Goal: Communication & Community: Answer question/provide support

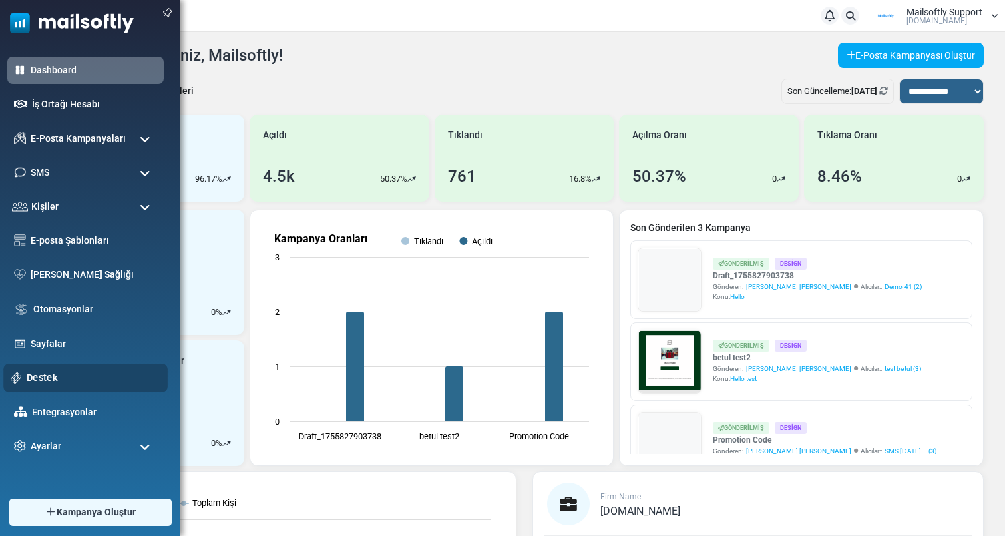
click at [63, 380] on link "Destek" at bounding box center [94, 377] width 134 height 15
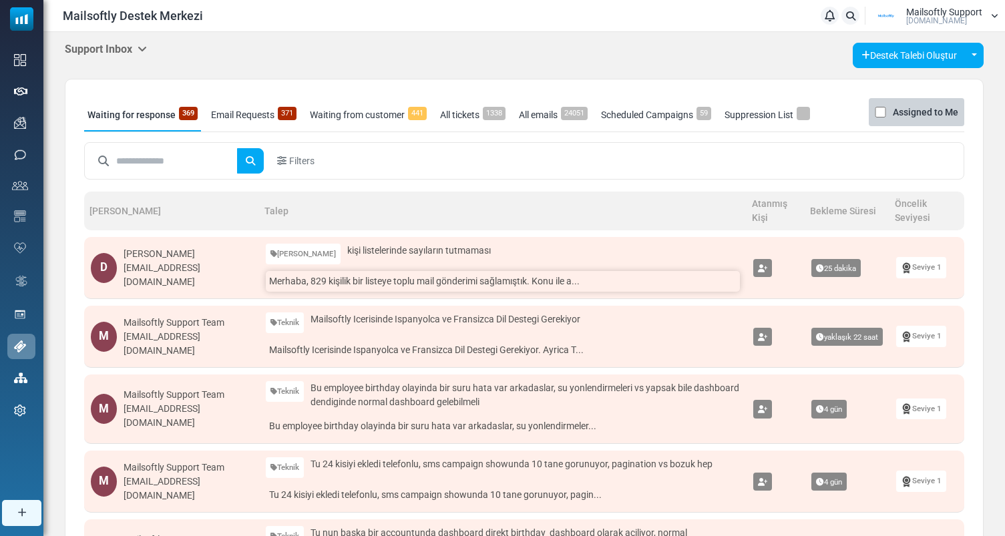
click at [459, 283] on link "Merhaba, 829 kişilik bir listeye toplu mail gönderimi sağlamıştık. Konu ile a..." at bounding box center [503, 281] width 475 height 21
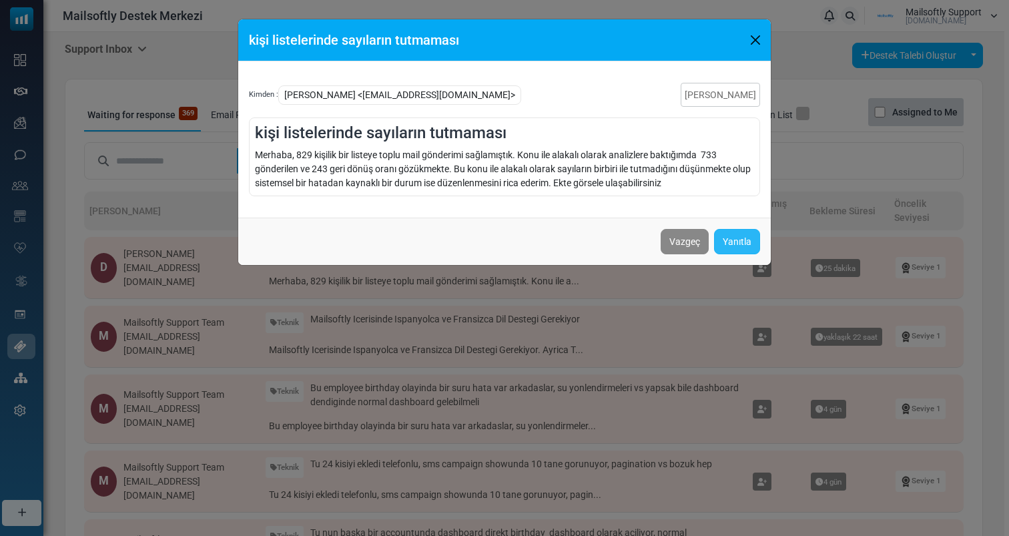
click at [728, 235] on link "Yanıtla" at bounding box center [737, 241] width 46 height 25
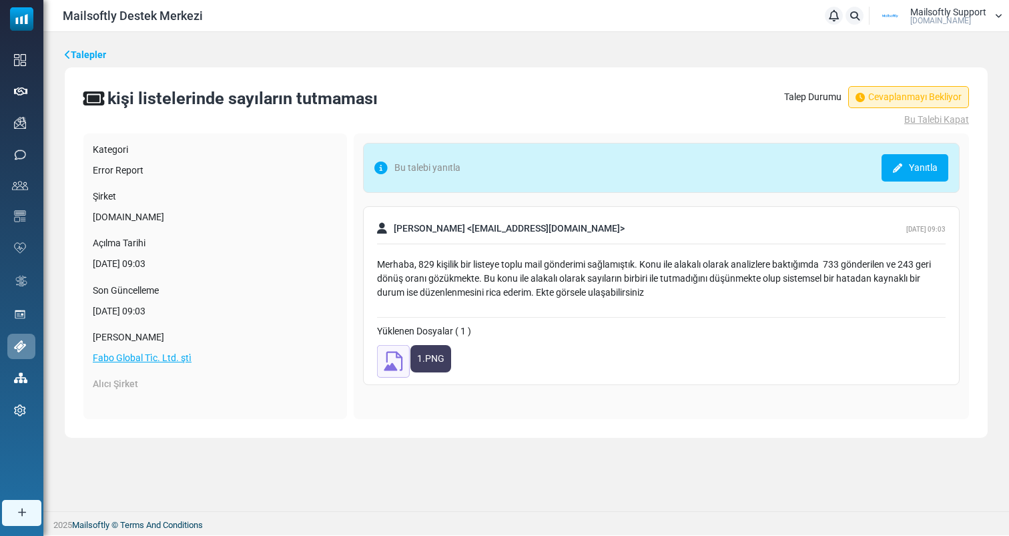
click at [389, 366] on img at bounding box center [393, 361] width 33 height 33
click at [97, 51] on link "Talepler" at bounding box center [85, 55] width 41 height 14
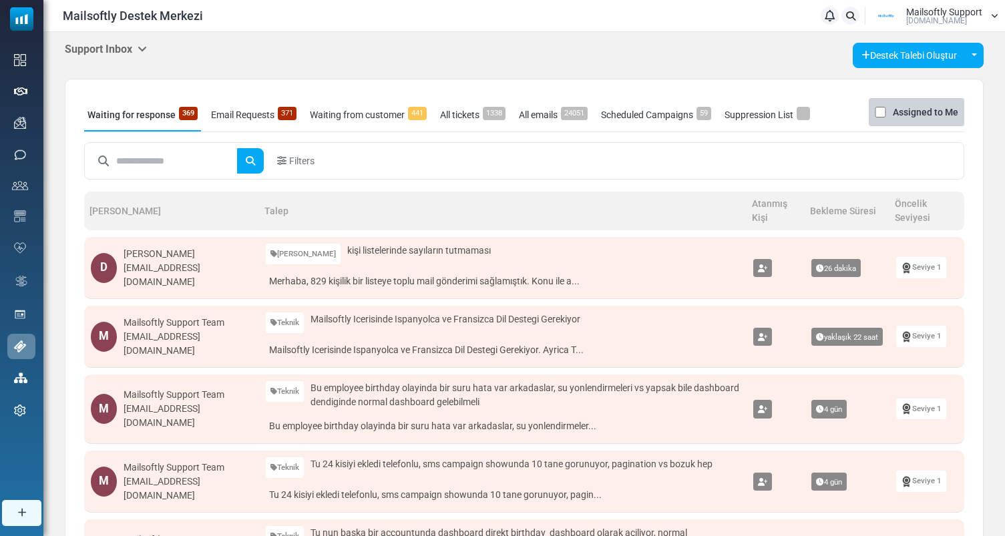
click at [110, 48] on h5 "Support Inbox" at bounding box center [106, 49] width 82 height 13
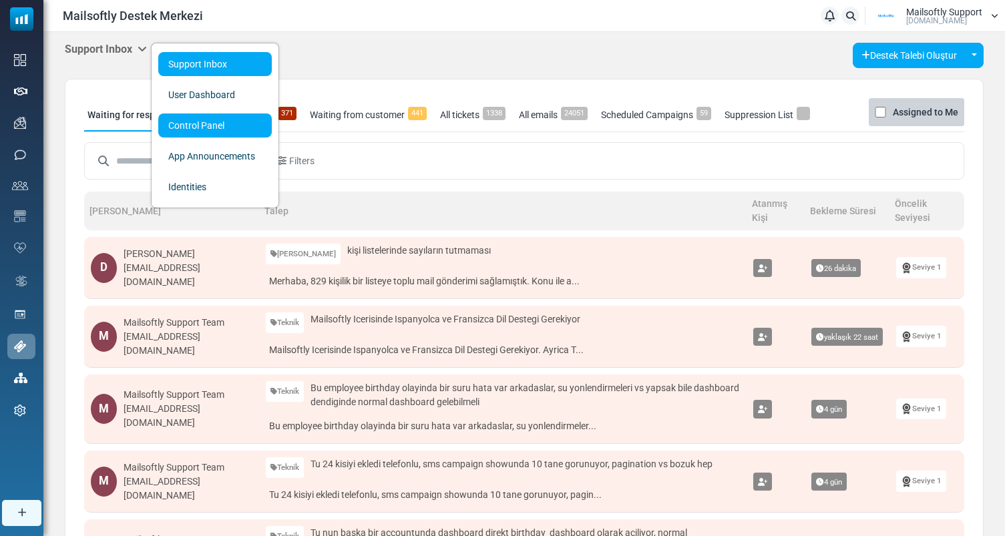
click at [209, 130] on link "Control Panel" at bounding box center [214, 125] width 113 height 24
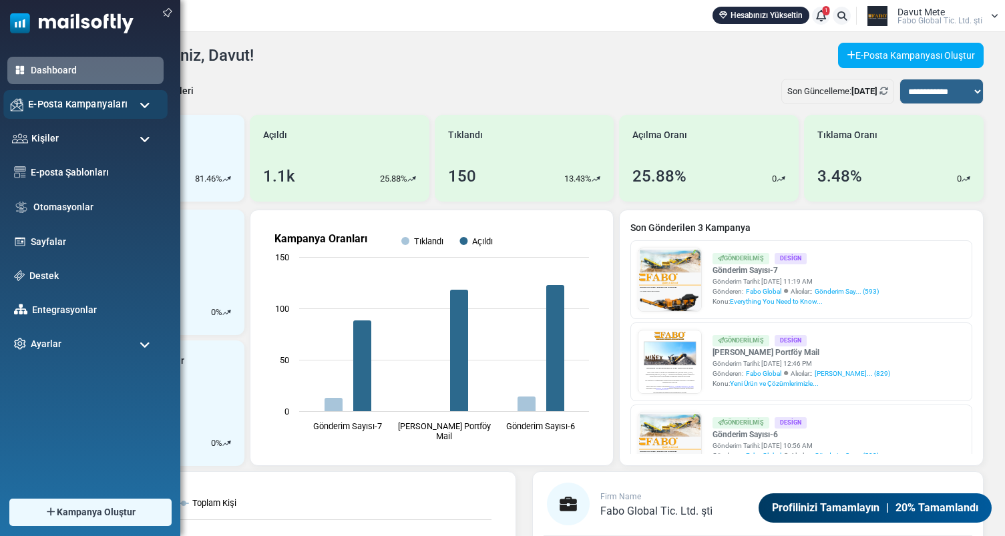
click at [90, 105] on span "E-Posta Kampanyaları" at bounding box center [77, 104] width 99 height 15
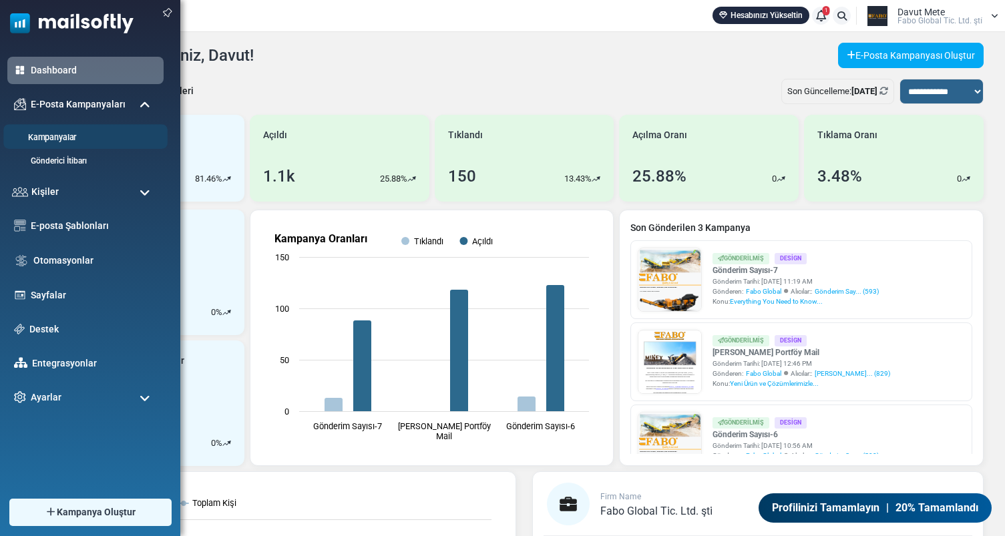
click at [60, 140] on link "Kampanyalar" at bounding box center [83, 138] width 160 height 13
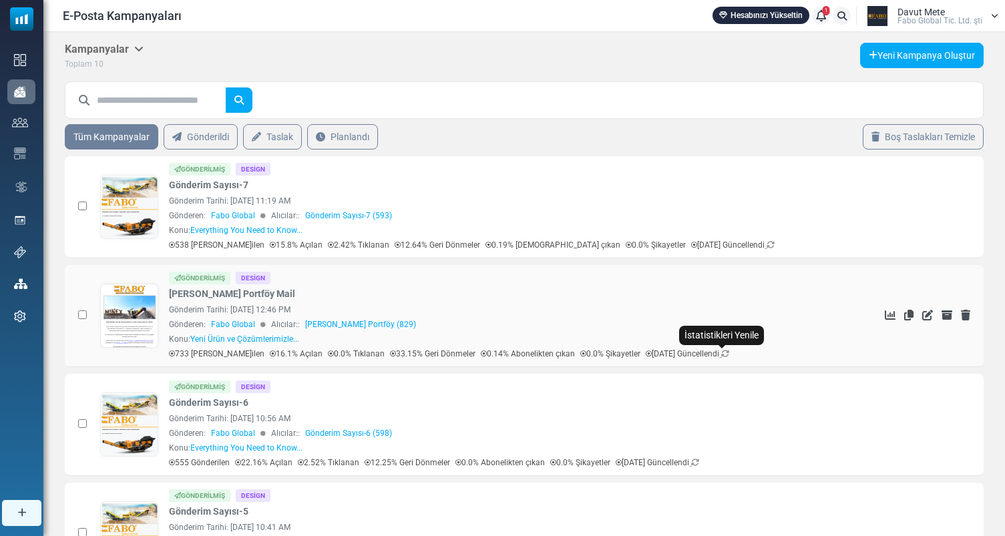
click at [724, 354] on icon at bounding box center [725, 354] width 8 height 8
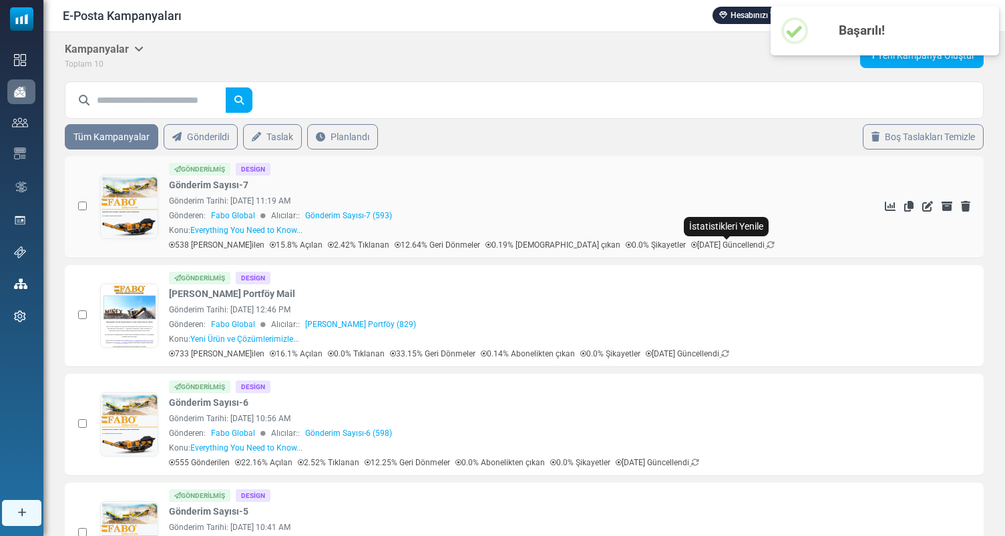
click at [766, 246] on icon at bounding box center [770, 245] width 8 height 8
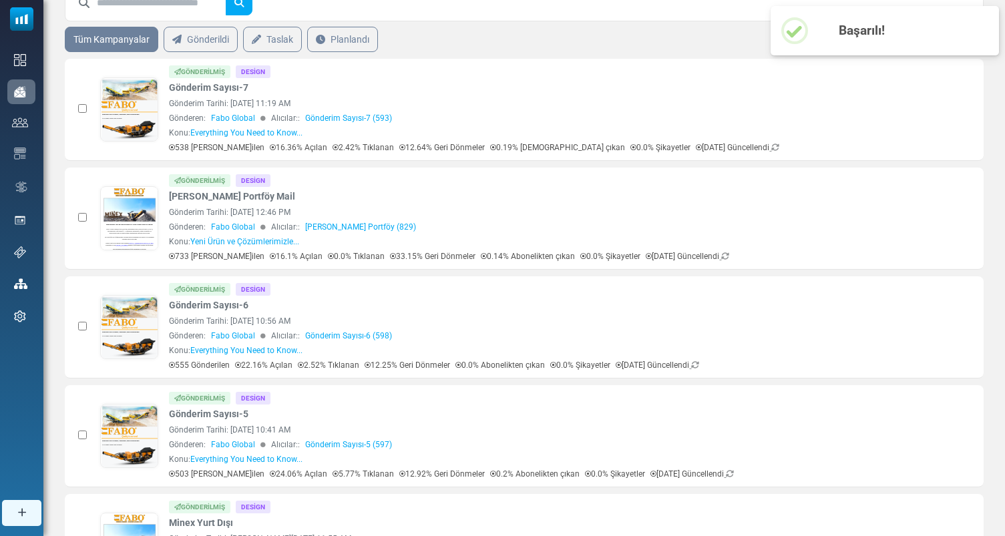
scroll to position [103, 0]
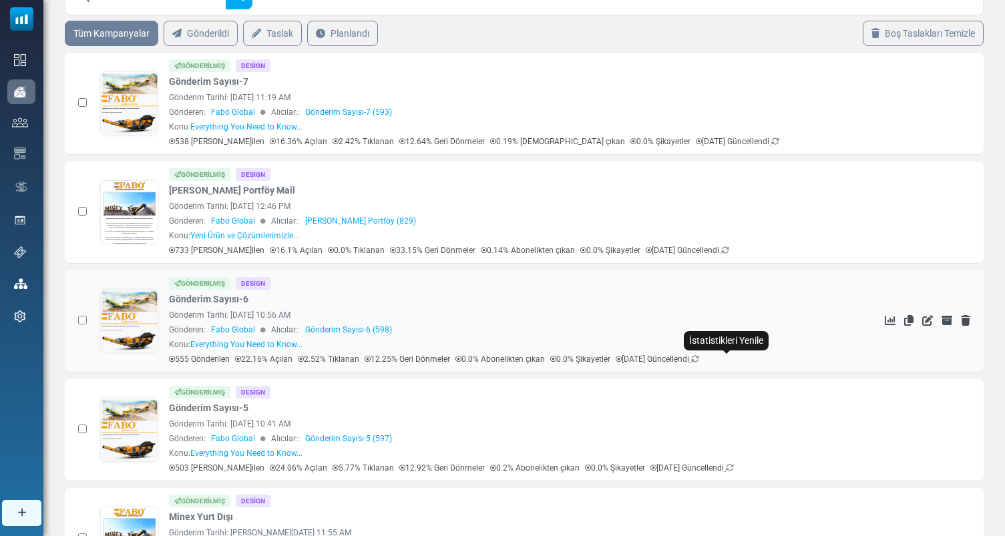
click at [699, 358] on icon at bounding box center [695, 359] width 8 height 8
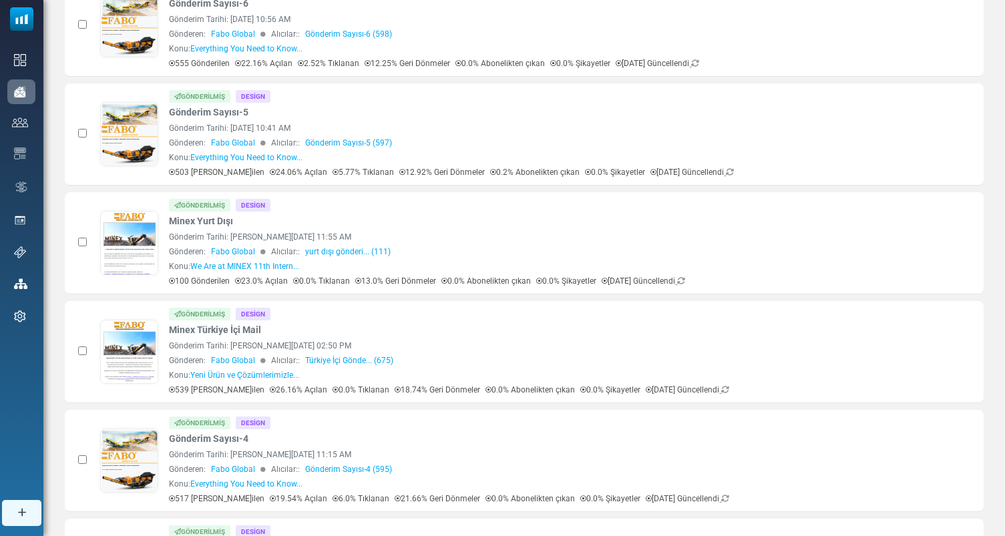
scroll to position [0, 0]
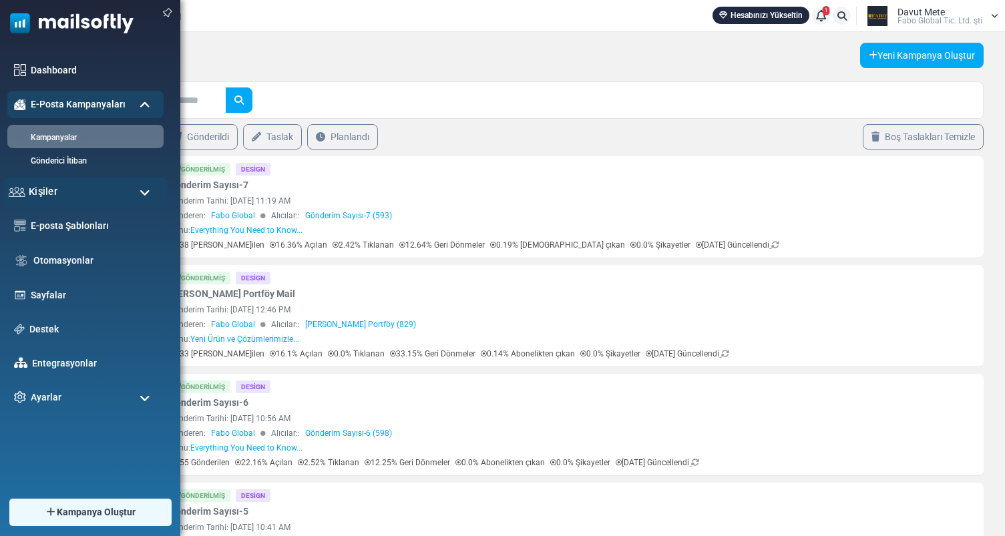
click at [136, 180] on div "Kişiler" at bounding box center [85, 192] width 164 height 29
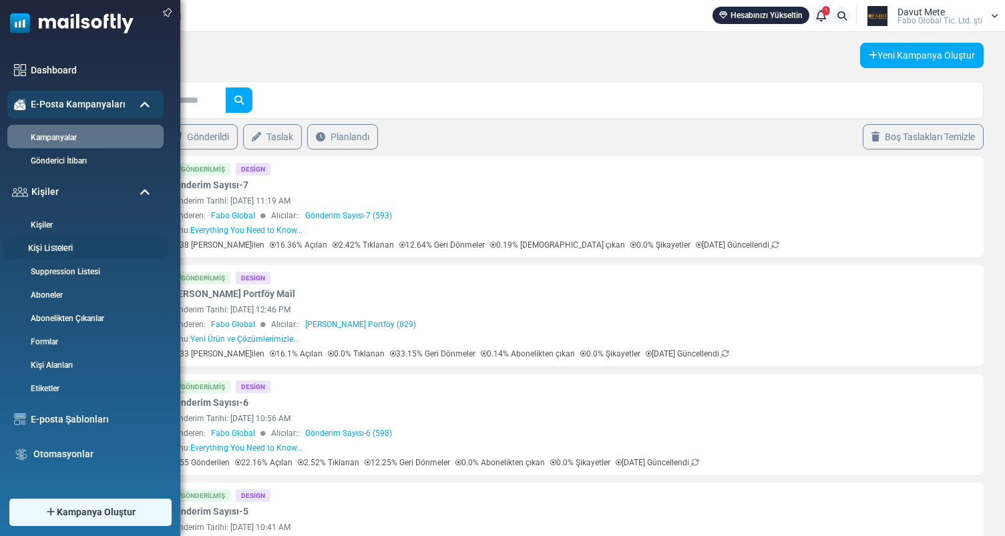
click at [58, 248] on link "Kişi Listeleri" at bounding box center [83, 248] width 160 height 13
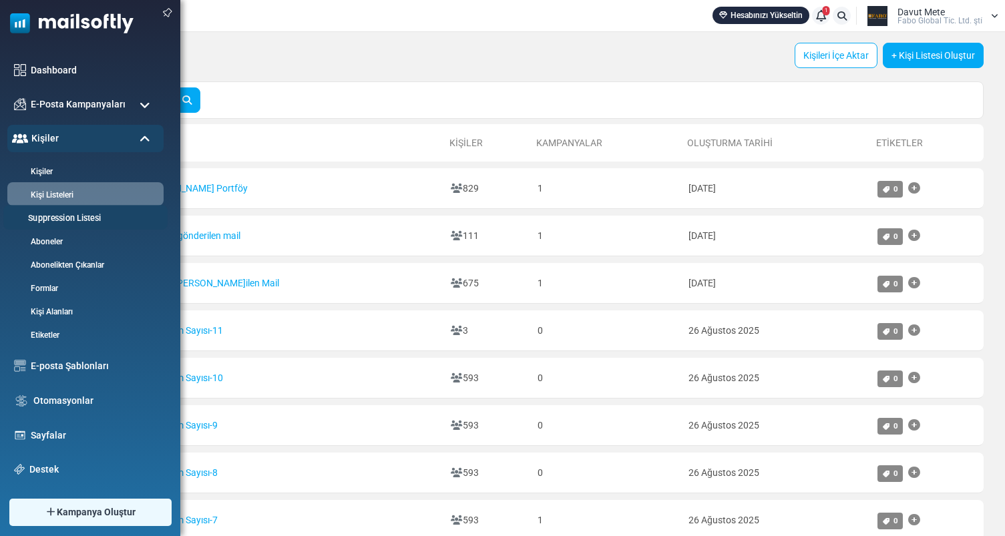
click at [75, 216] on link "Suppression Listesi" at bounding box center [83, 218] width 160 height 13
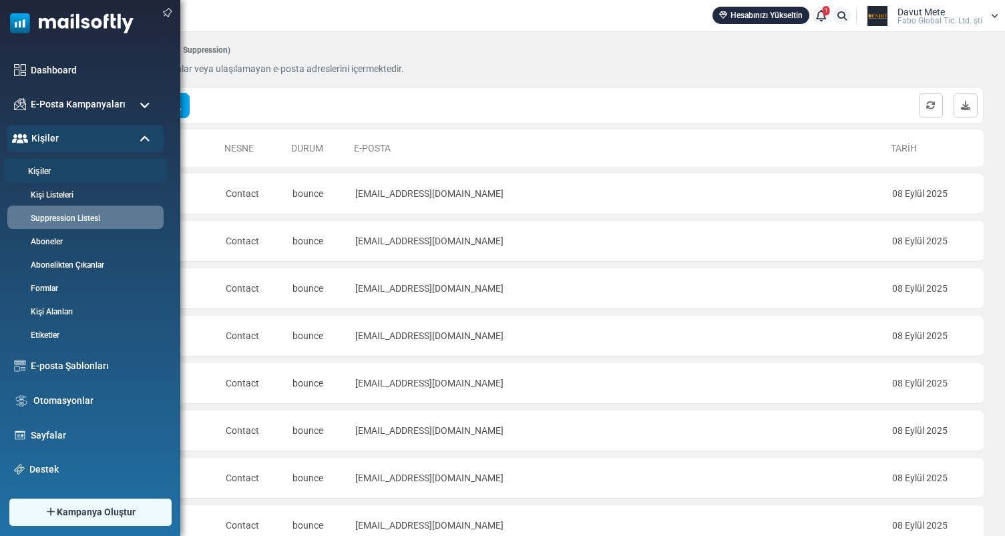
click at [66, 168] on link "Kişiler" at bounding box center [83, 172] width 160 height 13
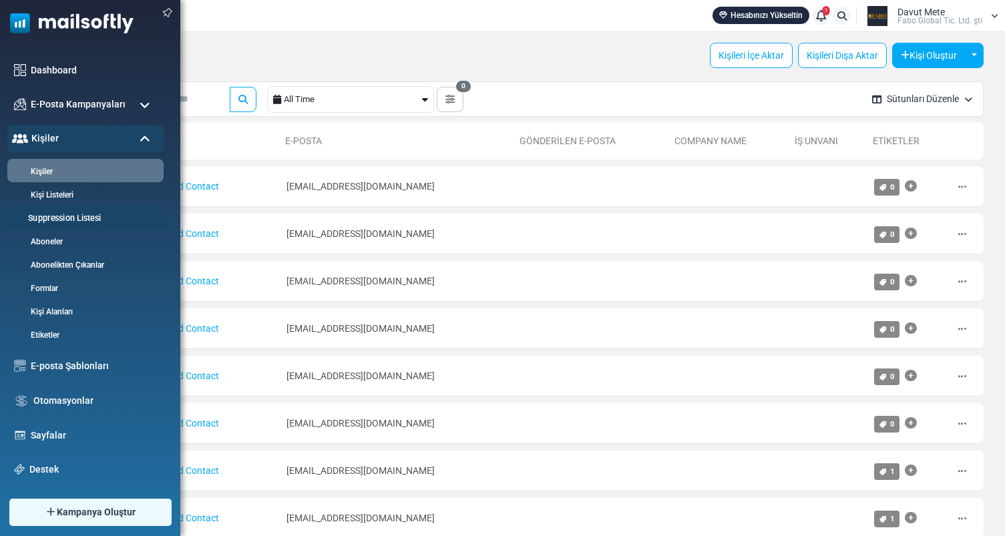
click at [93, 218] on link "Suppression Listesi" at bounding box center [83, 218] width 160 height 13
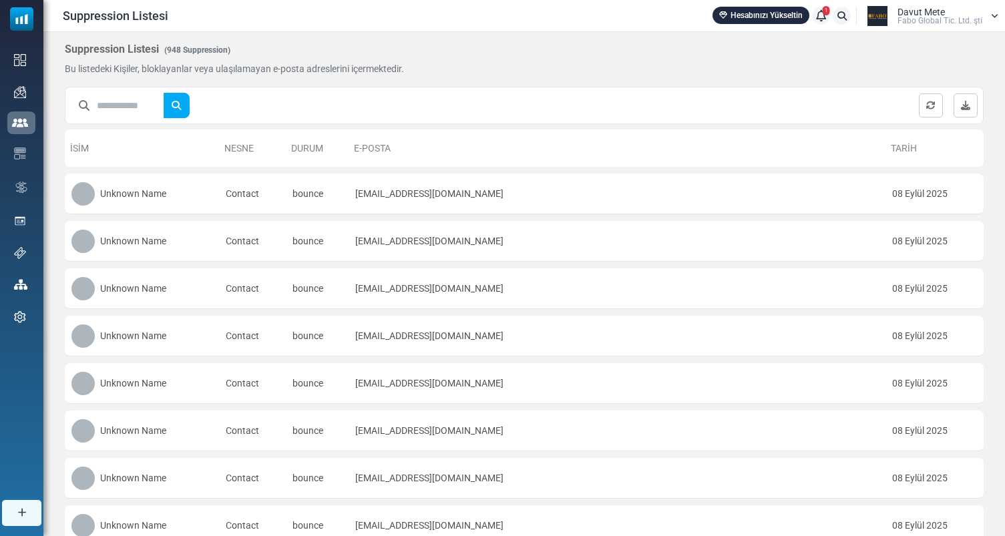
click at [122, 111] on input "text" at bounding box center [130, 105] width 67 height 25
type input "**********"
click at [163, 93] on button "submit" at bounding box center [176, 105] width 27 height 25
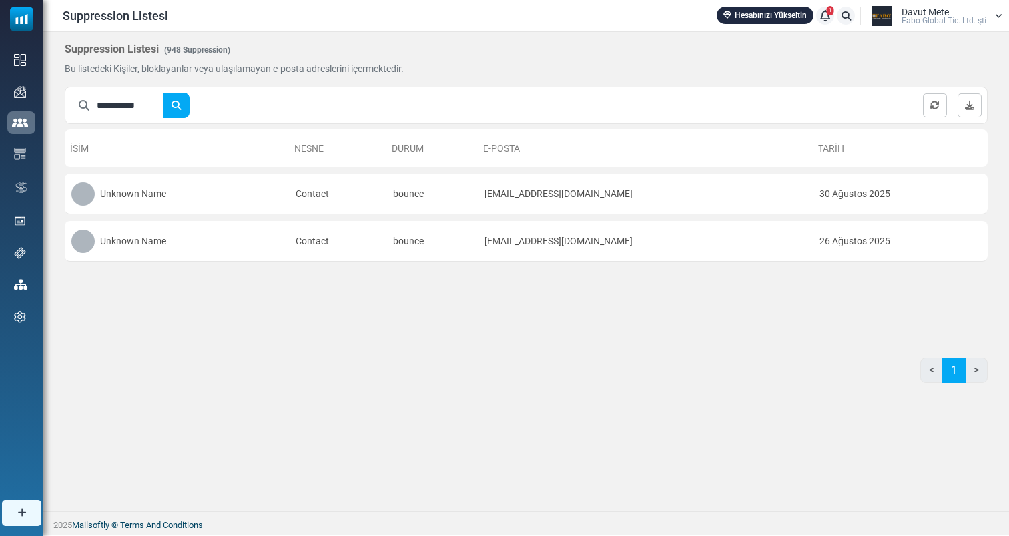
click at [972, 12] on div "Davut Mete Fabo Global Ti̇c. Ltd. şti̇" at bounding box center [944, 15] width 85 height 17
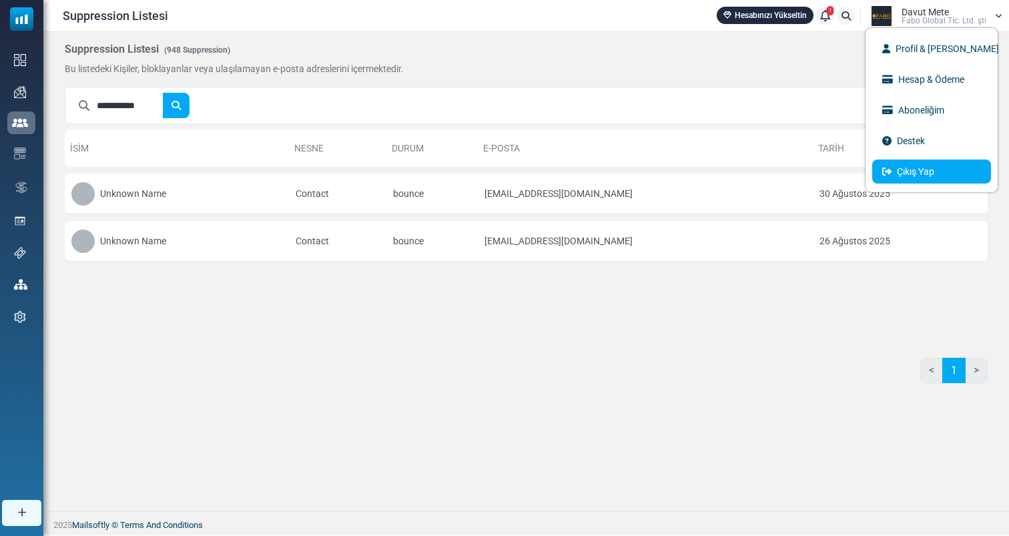
click at [924, 164] on link "Çıkış Yap" at bounding box center [931, 172] width 119 height 24
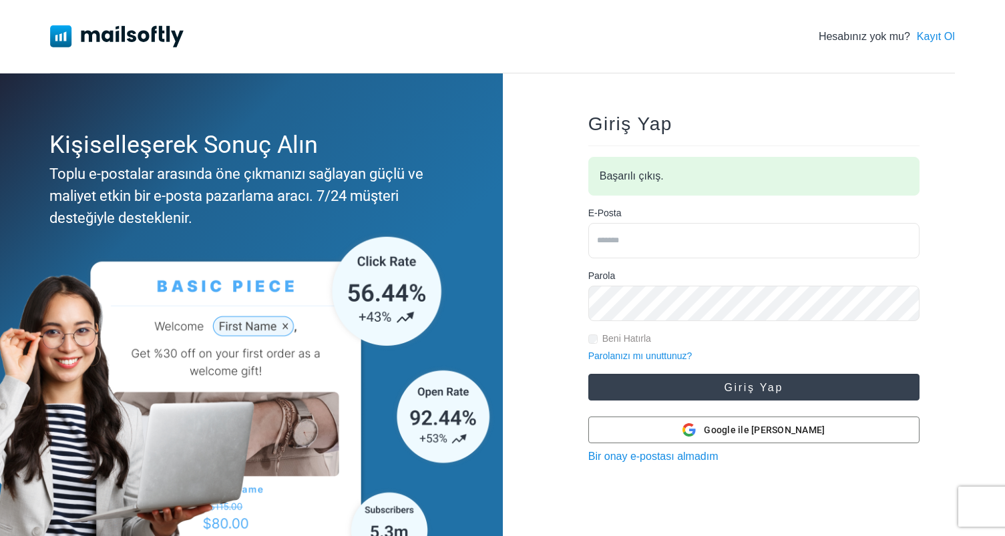
type input "**********"
click at [779, 376] on button "Giriş Yap" at bounding box center [753, 387] width 331 height 27
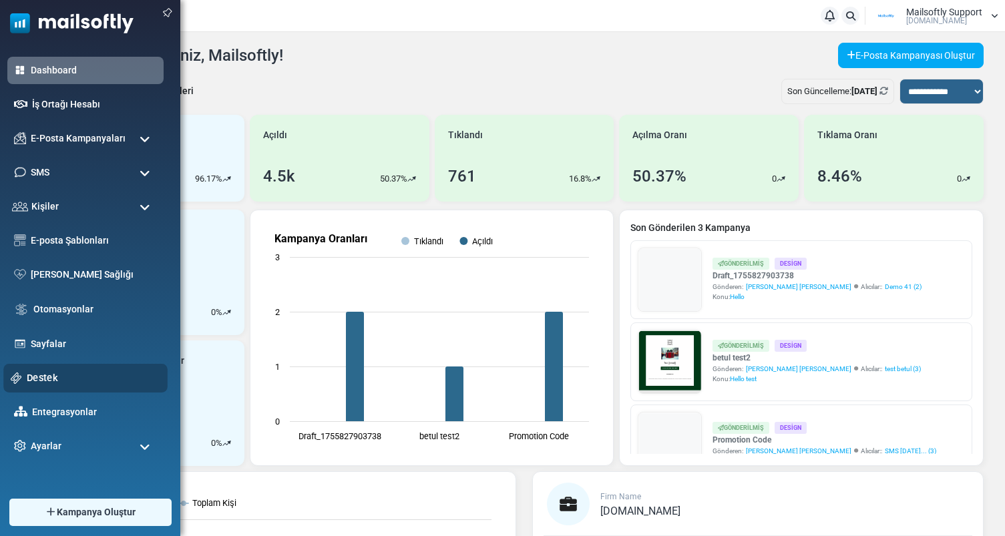
click at [51, 382] on link "Destek" at bounding box center [94, 377] width 134 height 15
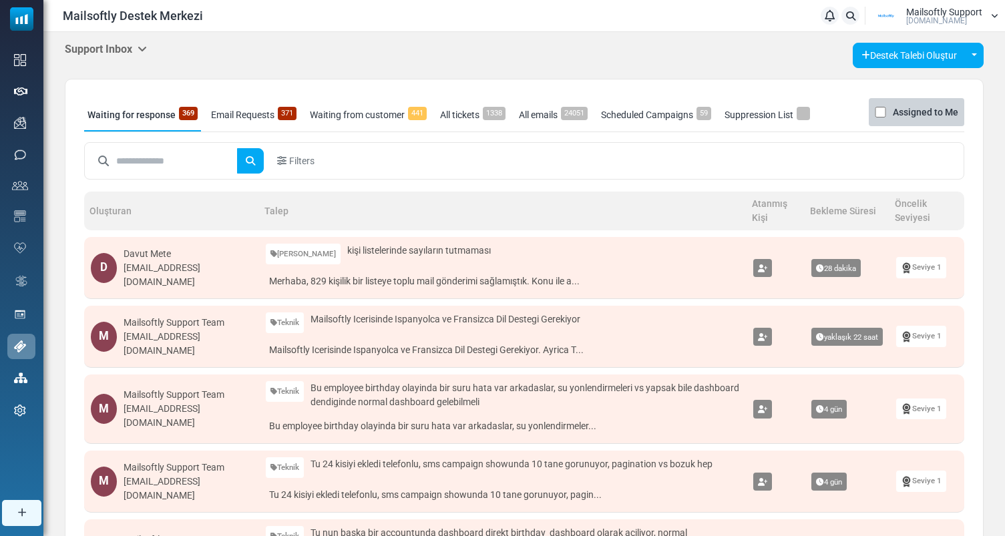
click at [764, 118] on link "Suppression List" at bounding box center [767, 114] width 92 height 33
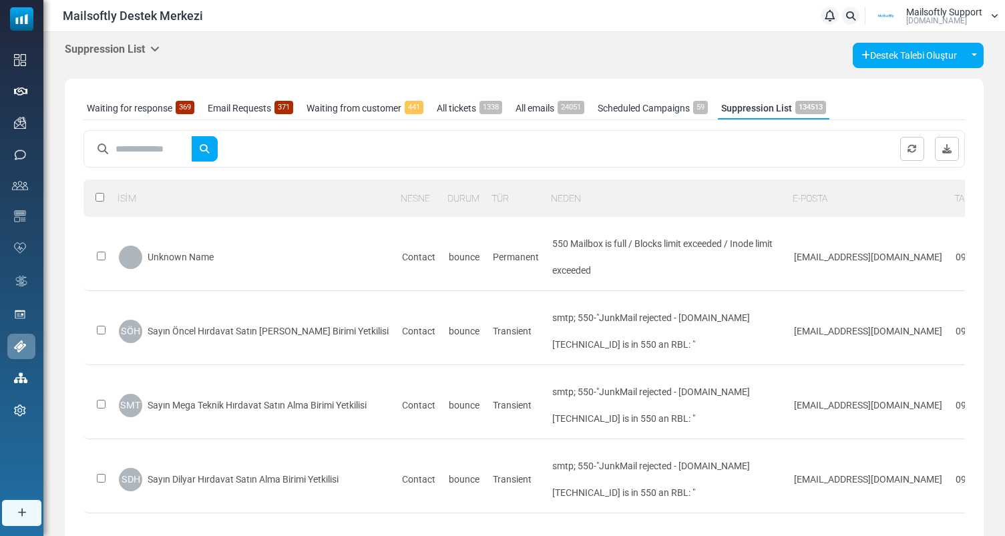
click at [134, 140] on input "text" at bounding box center [153, 148] width 76 height 25
type input "**********"
click at [191, 136] on button "submit" at bounding box center [204, 148] width 27 height 25
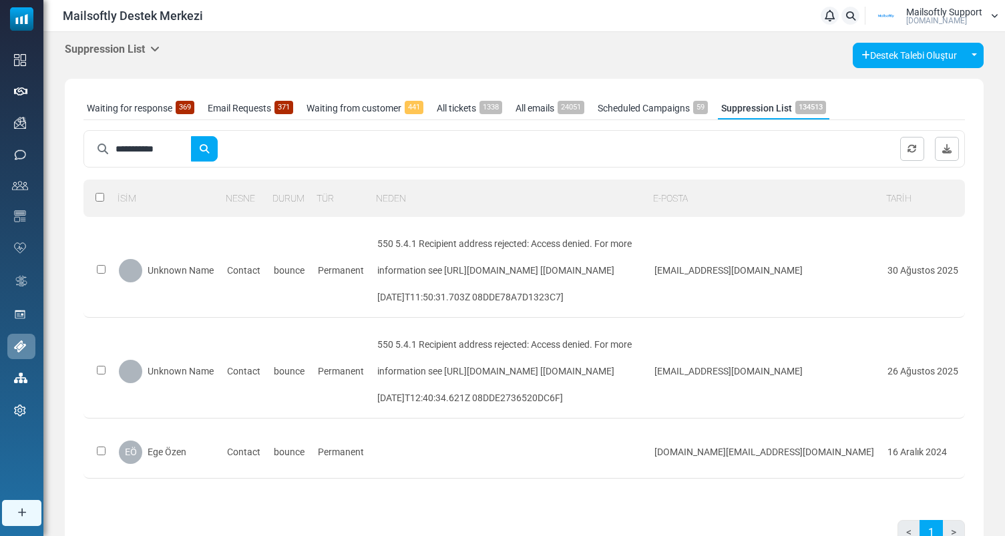
click at [132, 49] on h5 "Suppression List" at bounding box center [112, 49] width 95 height 13
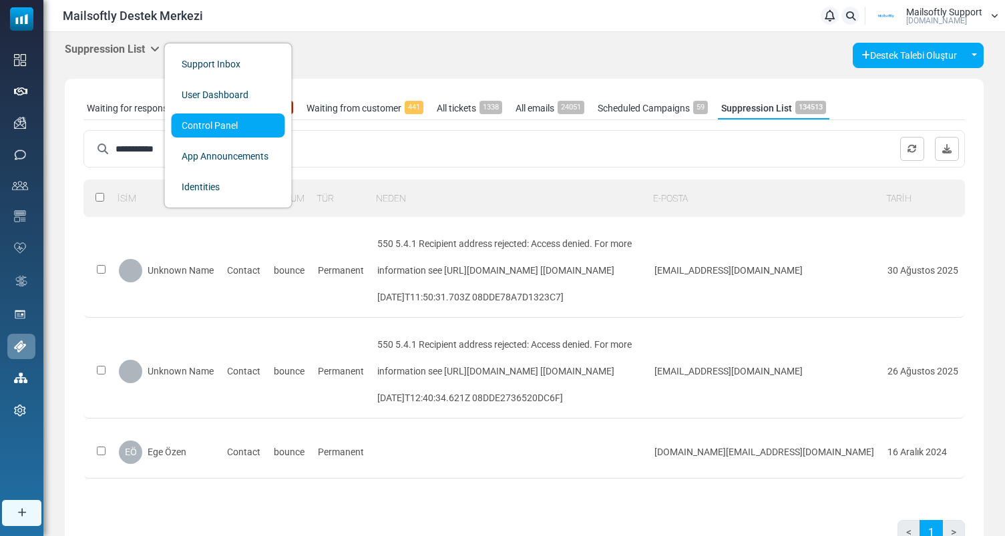
click at [228, 127] on link "Control Panel" at bounding box center [228, 125] width 113 height 24
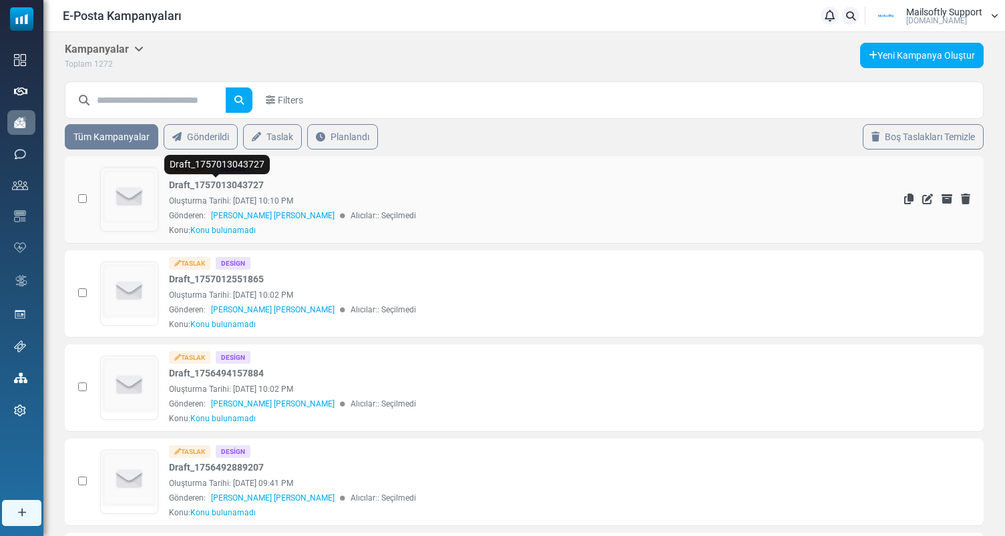
click at [234, 185] on link "Draft_1757013043727" at bounding box center [216, 185] width 95 height 14
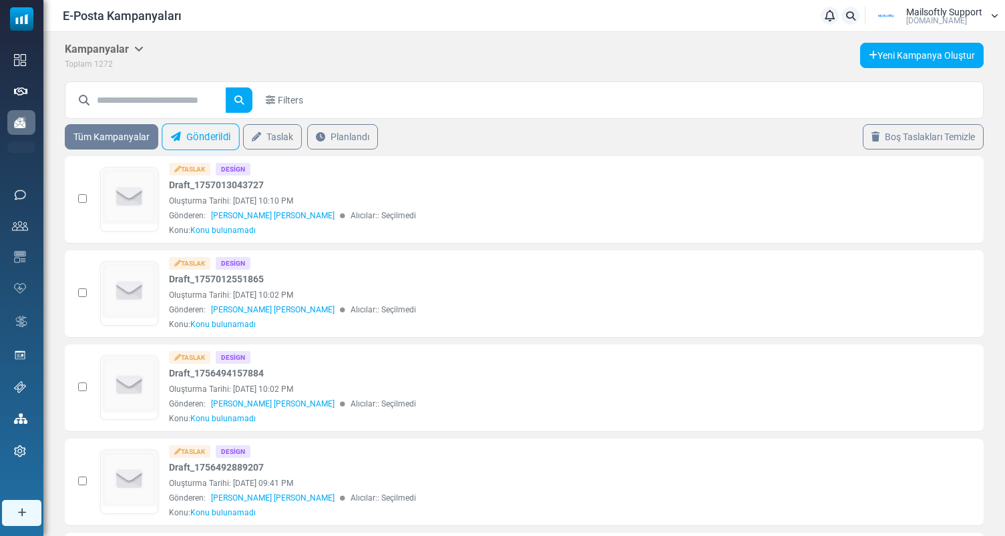
click at [207, 139] on link "Gönderildi" at bounding box center [201, 136] width 78 height 27
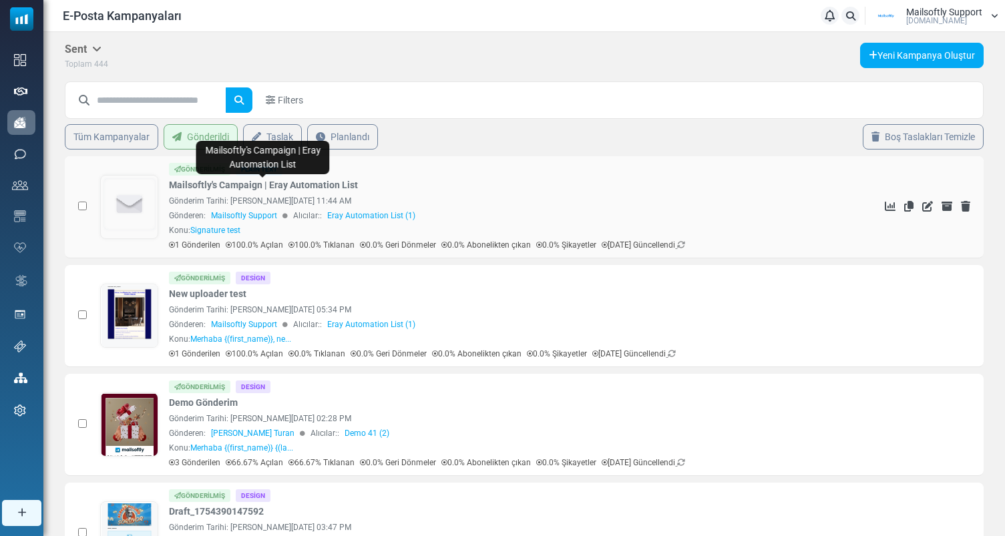
click at [210, 179] on link "Mailsoftly's Campaign | Eray Automation List" at bounding box center [263, 185] width 189 height 14
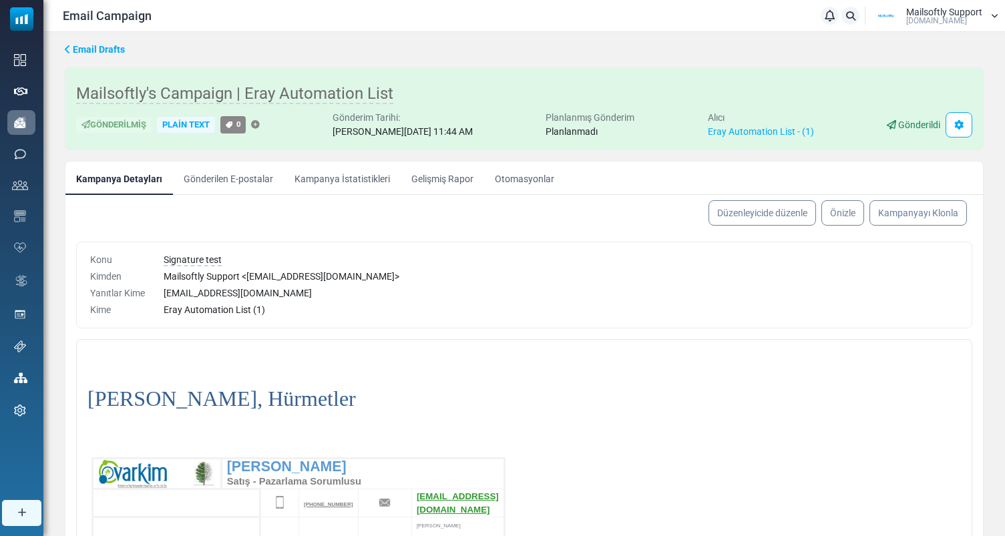
click at [344, 183] on link "Kampanya İstatistikleri" at bounding box center [342, 178] width 117 height 33
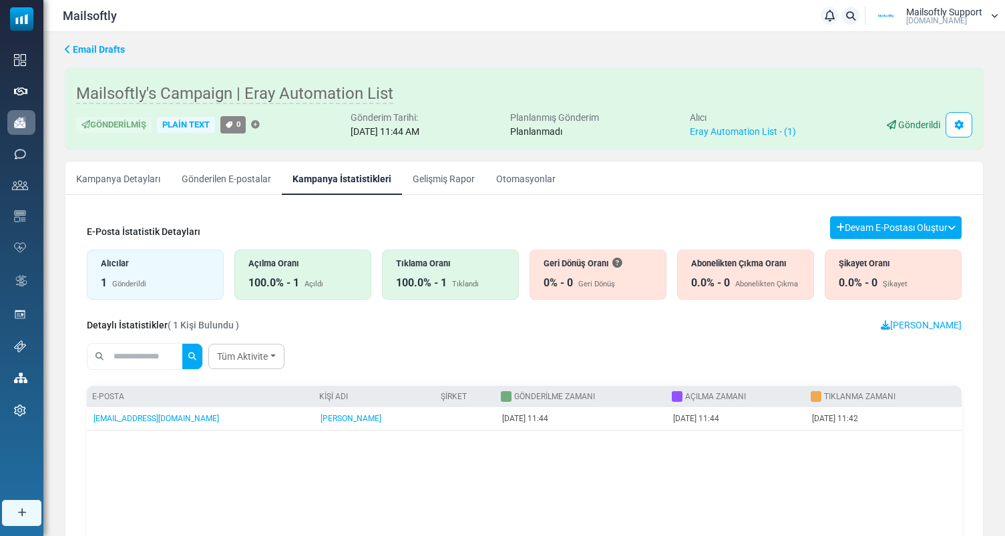
click at [124, 274] on div "Alıcılar 1 Gönderildi" at bounding box center [155, 275] width 137 height 50
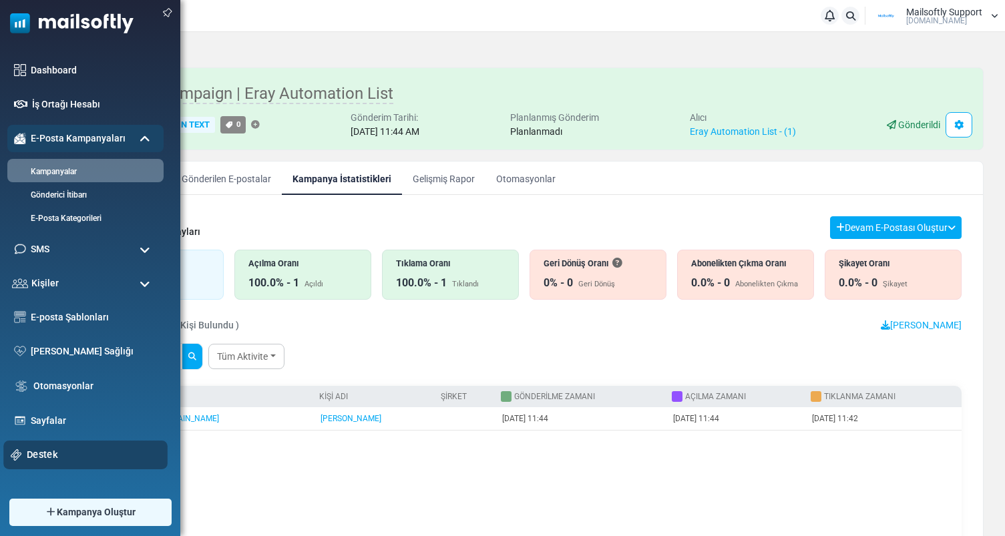
click at [47, 455] on link "Destek" at bounding box center [94, 454] width 134 height 15
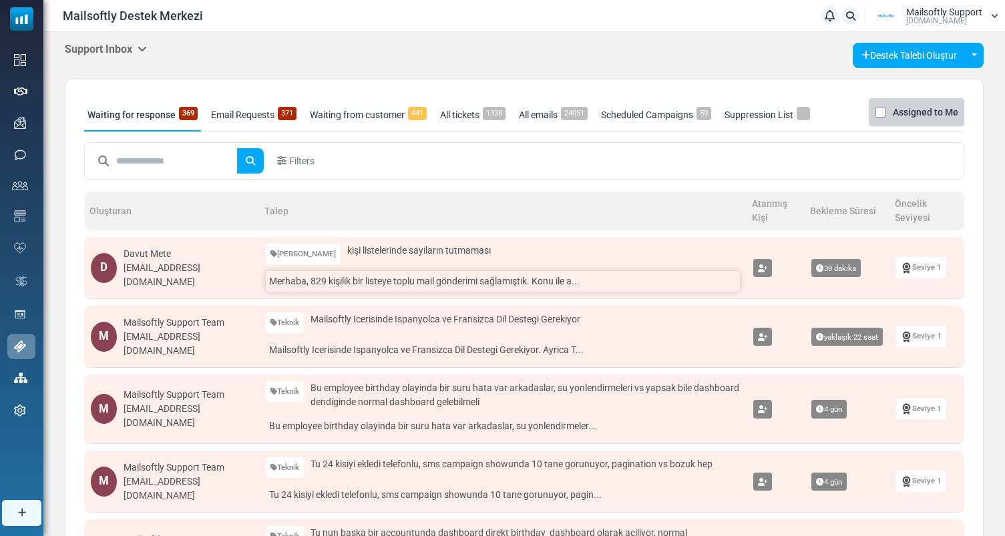
click at [419, 280] on link "Merhaba, 829 kişilik bir listeye toplu mail gönderimi sağlamıştık. Konu ile a..." at bounding box center [503, 281] width 475 height 21
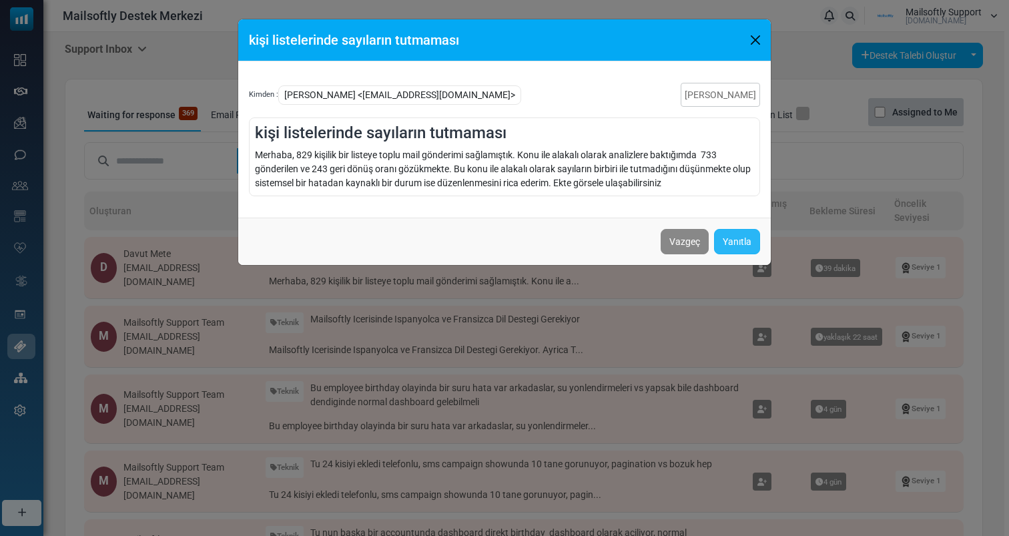
click at [732, 243] on link "Yanıtla" at bounding box center [737, 241] width 46 height 25
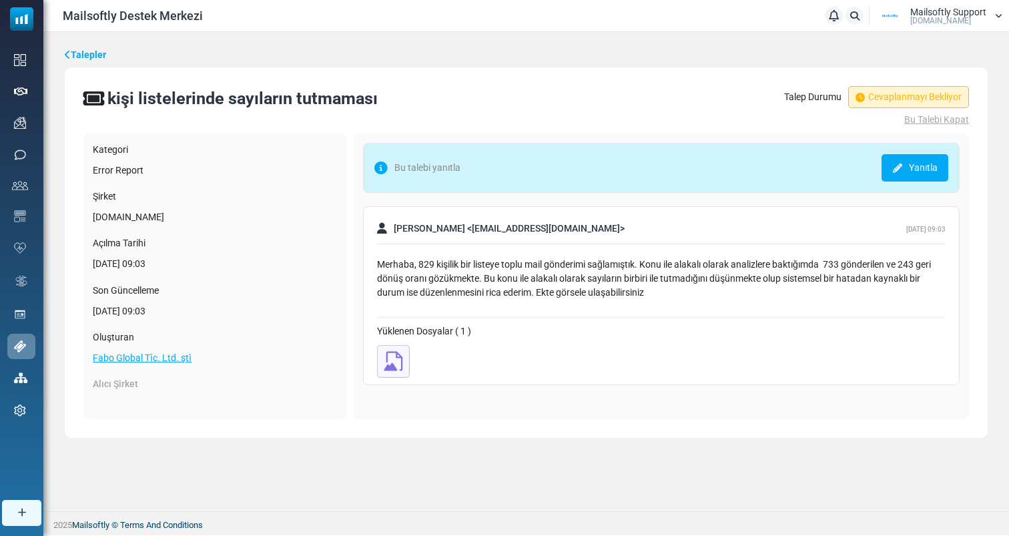
click at [927, 164] on link "Yanıtla" at bounding box center [915, 167] width 67 height 27
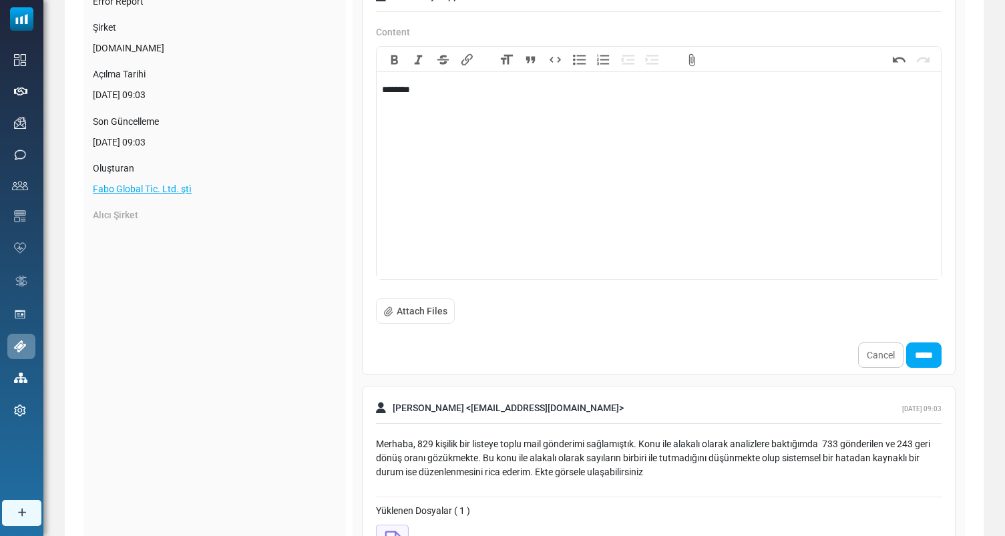
scroll to position [200, 0]
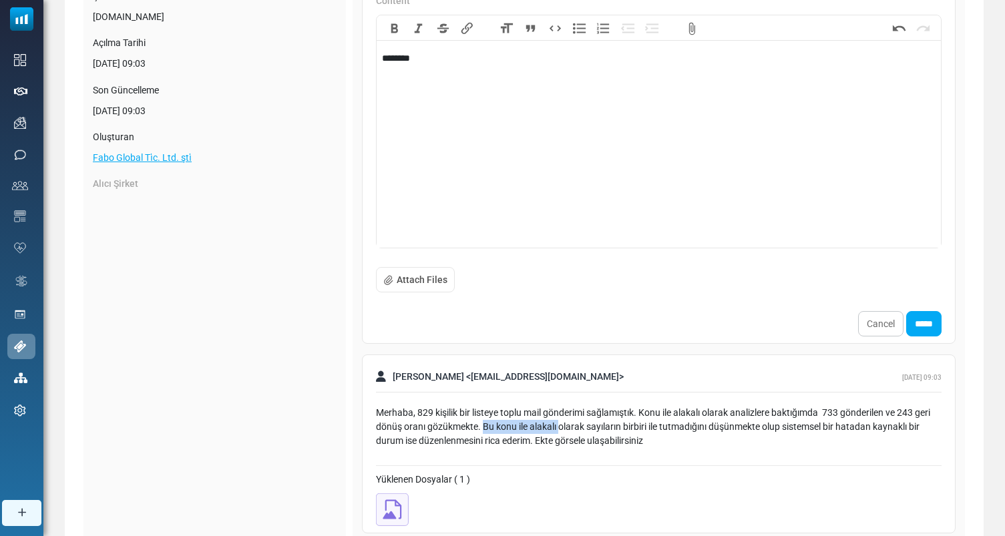
drag, startPoint x: 484, startPoint y: 429, endPoint x: 563, endPoint y: 429, distance: 78.8
click at [563, 429] on div "Merhaba, 829 kişilik bir listeye toplu mail gönderimi sağlamıştık. Konu ile ala…" at bounding box center [658, 427] width 565 height 42
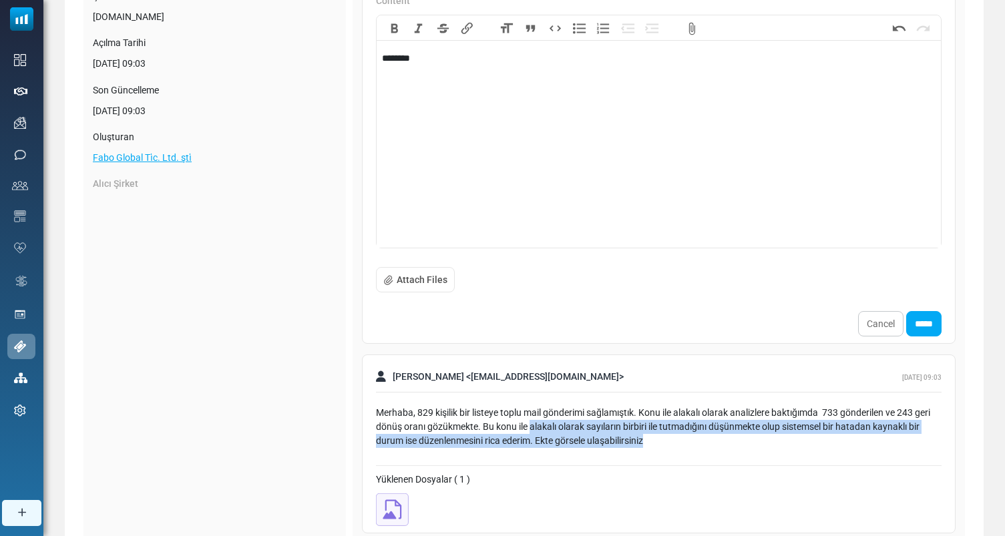
drag, startPoint x: 606, startPoint y: 452, endPoint x: 531, endPoint y: 432, distance: 78.0
click at [531, 432] on div "Merhaba, 829 kişilik bir listeye toplu mail gönderimi sağlamıştık. Konu ile ala…" at bounding box center [658, 432] width 565 height 67
click at [531, 432] on div "Merhaba, 829 kişilik bir listeye toplu mail gönderimi sağlamıştık. Konu ile ala…" at bounding box center [658, 427] width 565 height 42
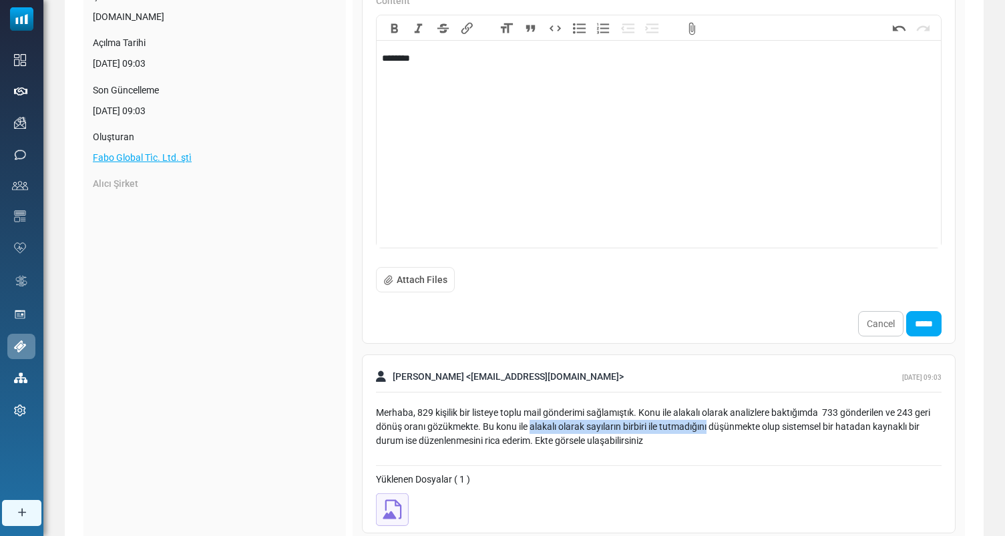
drag, startPoint x: 531, startPoint y: 432, endPoint x: 708, endPoint y: 432, distance: 176.9
click at [706, 432] on div "Merhaba, 829 kişilik bir listeye toplu mail gönderimi sağlamıştık. Konu ile ala…" at bounding box center [658, 427] width 565 height 42
click at [698, 441] on div "Merhaba, 829 kişilik bir listeye toplu mail gönderimi sağlamıştık. Konu ile ala…" at bounding box center [658, 427] width 565 height 42
drag, startPoint x: 779, startPoint y: 425, endPoint x: 690, endPoint y: 425, distance: 89.5
click at [690, 425] on div "Merhaba, 829 kişilik bir listeye toplu mail gönderimi sağlamıştık. Konu ile ala…" at bounding box center [658, 427] width 565 height 42
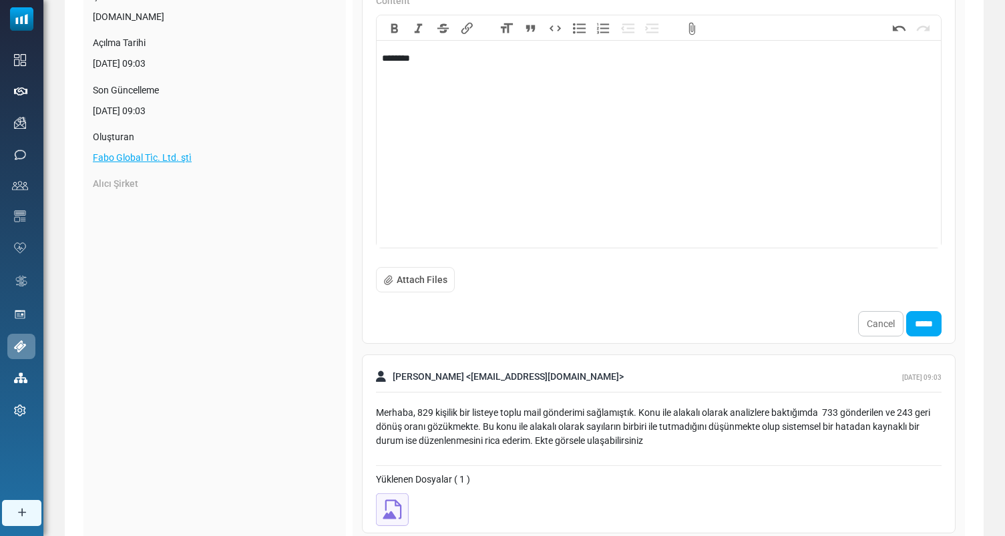
click at [679, 433] on div "Merhaba, 829 kişilik bir listeye toplu mail gönderimi sağlamıştık. Konu ile ala…" at bounding box center [658, 427] width 565 height 42
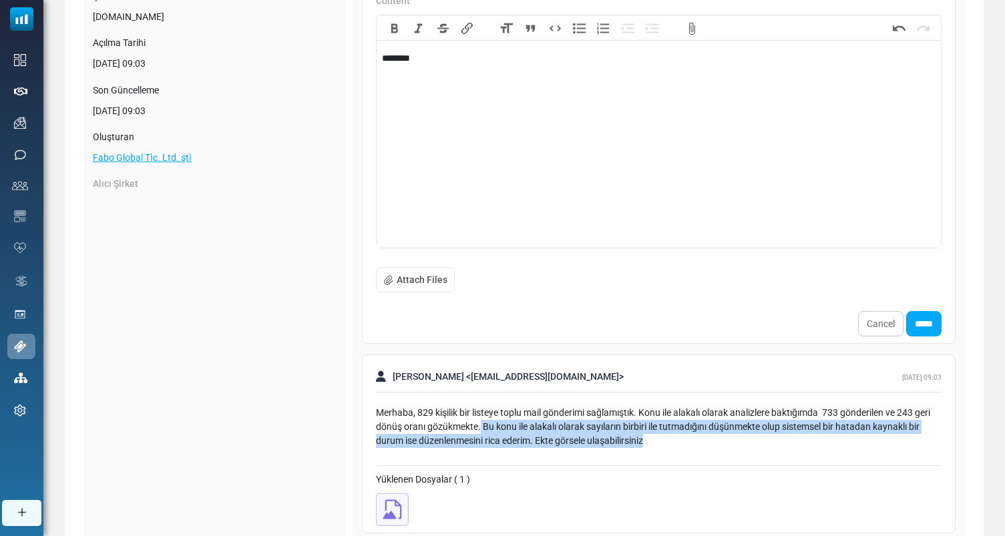
drag, startPoint x: 652, startPoint y: 446, endPoint x: 481, endPoint y: 429, distance: 171.7
click at [481, 429] on div "Merhaba, 829 kişilik bir listeye toplu mail gönderimi sağlamıştık. Konu ile ala…" at bounding box center [658, 427] width 565 height 42
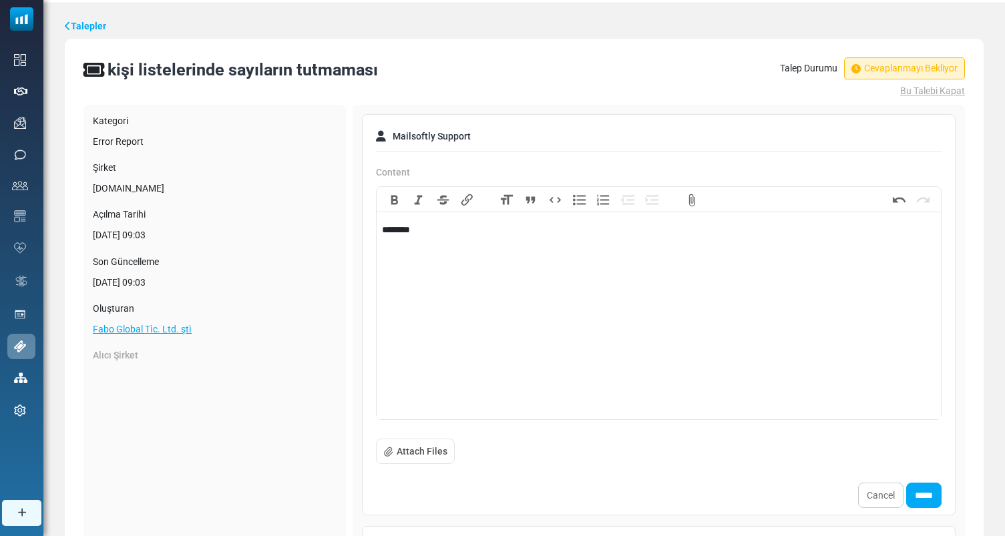
scroll to position [0, 0]
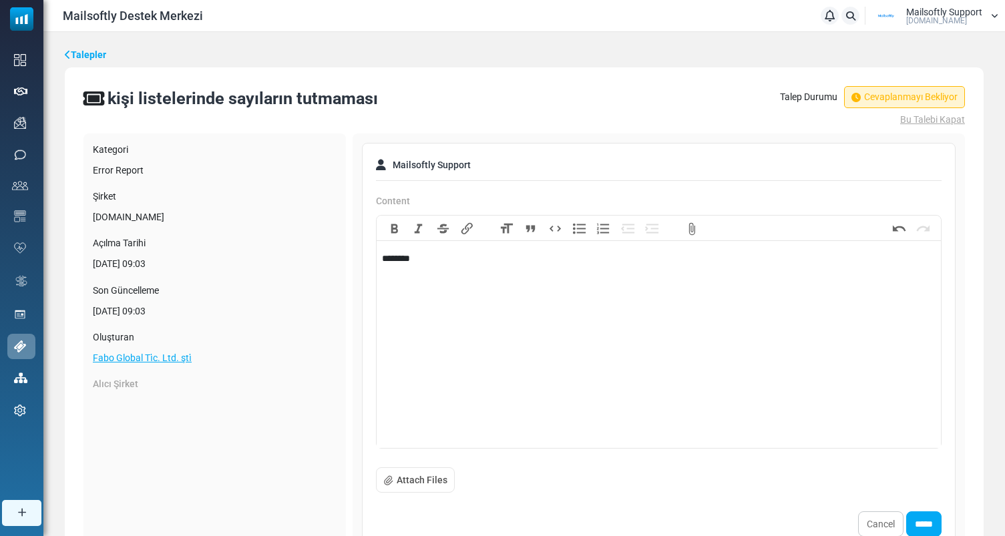
click at [485, 236] on div "Bold Italic Strikethrough Link Heading Quote Code Bullets Numbers Decrease Leve…" at bounding box center [658, 228] width 564 height 25
click at [472, 254] on div "********" at bounding box center [658, 273] width 553 height 42
type trix-editor "**********"
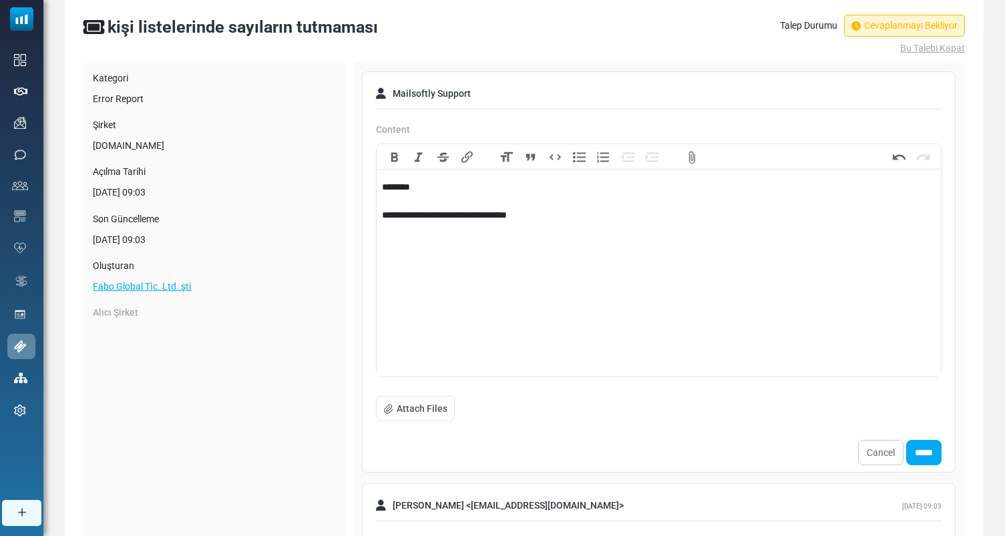
scroll to position [270, 0]
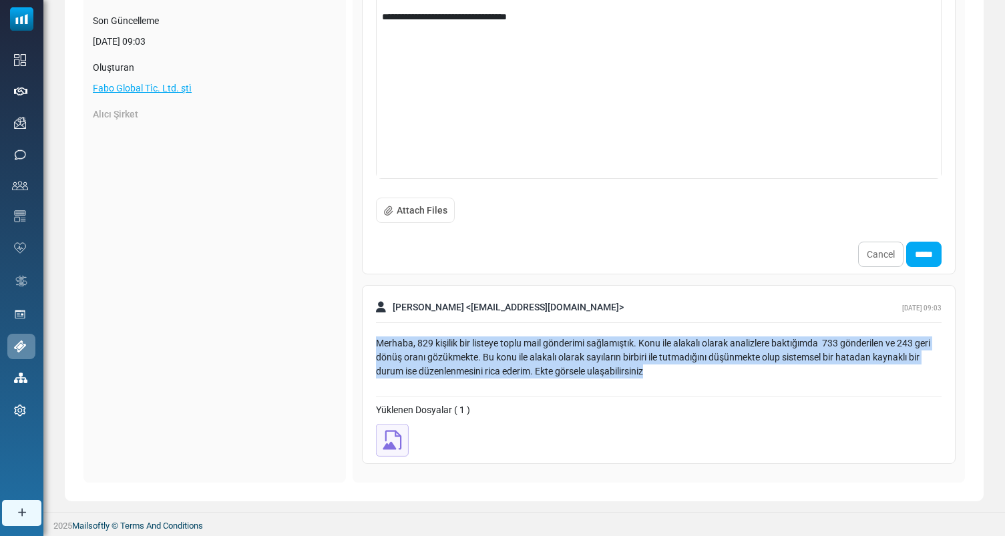
drag, startPoint x: 663, startPoint y: 381, endPoint x: 365, endPoint y: 340, distance: 300.4
click at [365, 340] on div "[PERSON_NAME] < [EMAIL_ADDRESS][DOMAIN_NAME] > [DATE] 09:03 Merhaba, 829 kişili…" at bounding box center [658, 374] width 593 height 179
copy div "Merhaba, 829 kişilik bir listeye toplu mail gönderimi sağlamıştık. Konu ile ala…"
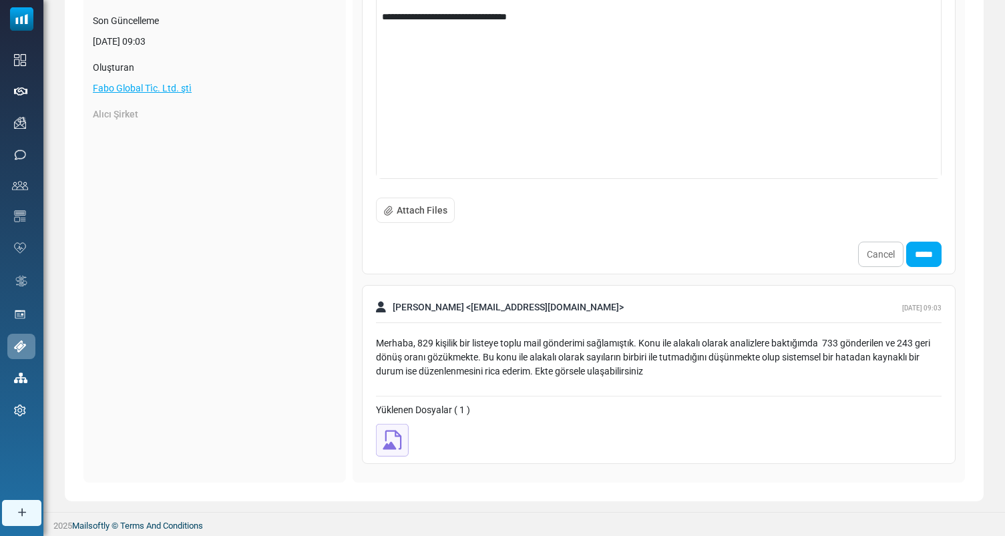
click at [495, 124] on trix-editor "**********" at bounding box center [658, 78] width 564 height 200
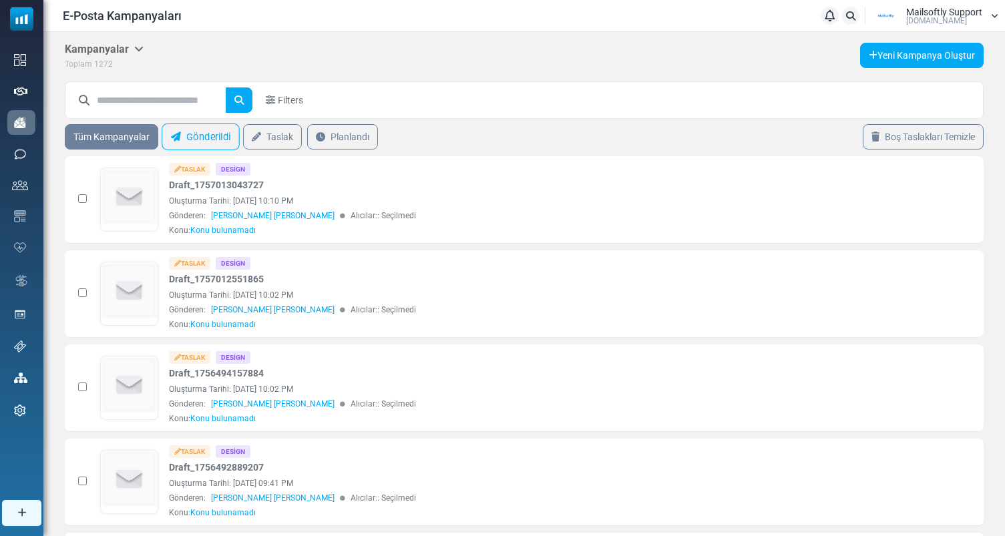
click at [195, 131] on link "Gönderildi" at bounding box center [201, 136] width 78 height 27
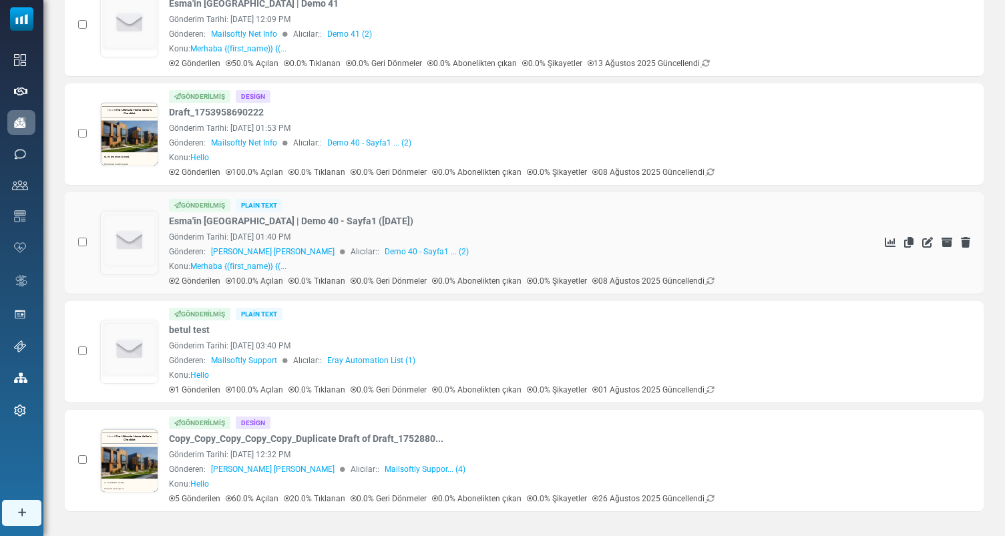
scroll to position [758, 0]
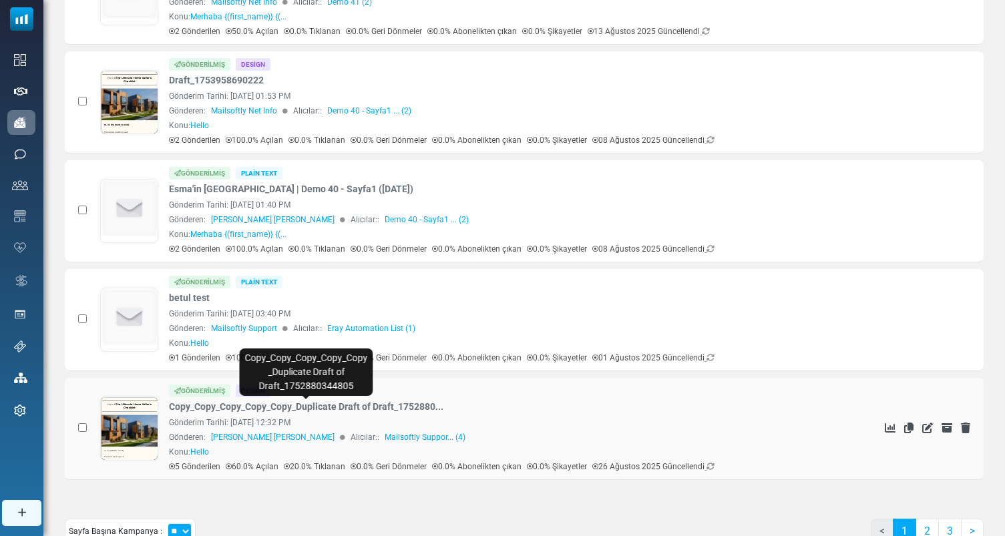
click at [215, 405] on link "Copy_Copy_Copy_Copy_Copy_Duplicate Draft of Draft_1752880..." at bounding box center [306, 407] width 274 height 14
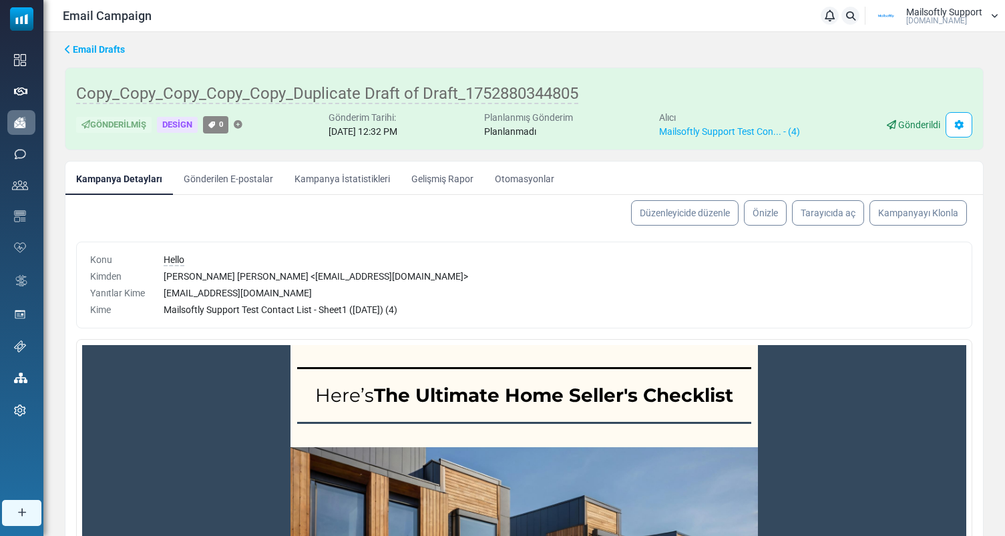
click at [344, 182] on link "Kampanya İstatistikleri" at bounding box center [342, 178] width 117 height 33
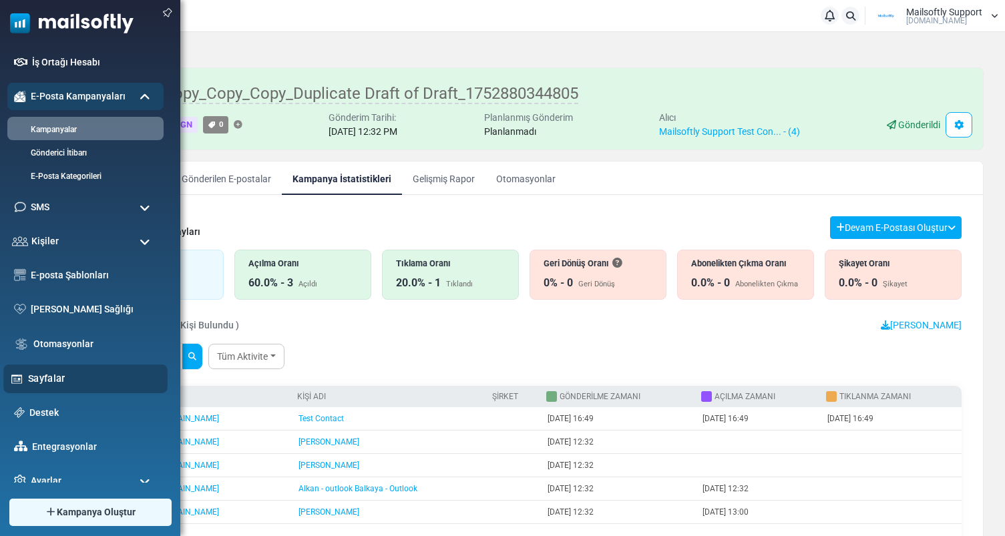
scroll to position [53, 0]
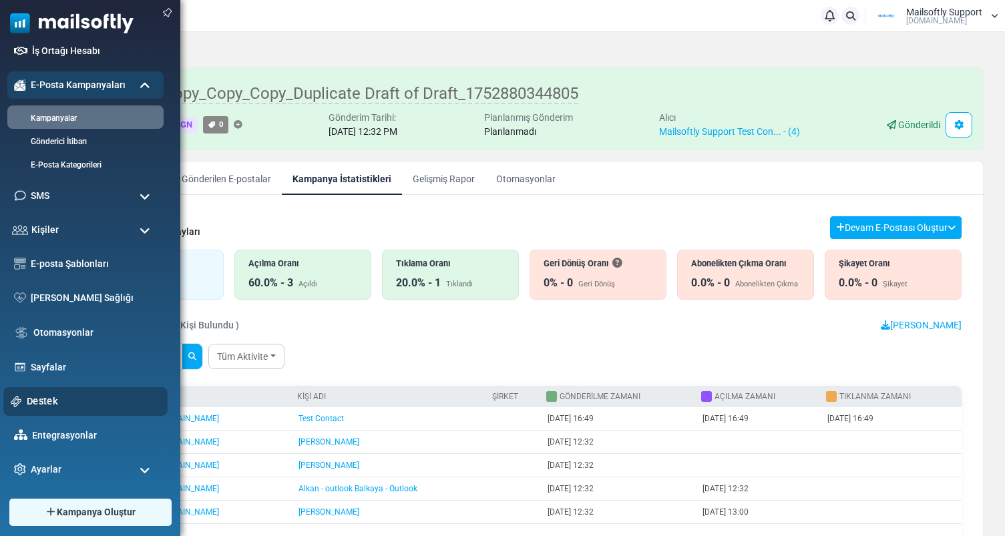
click at [53, 403] on link "Destek" at bounding box center [94, 401] width 134 height 15
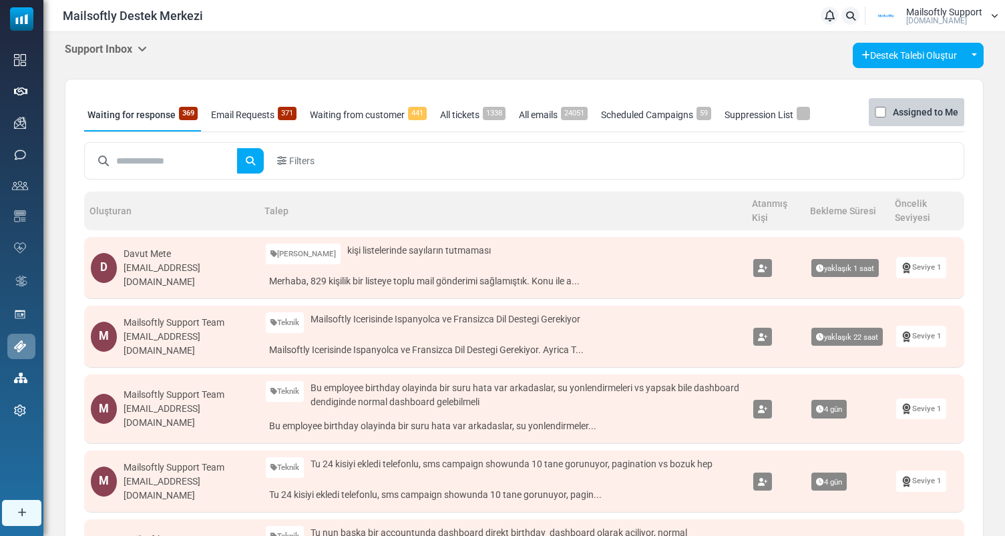
click at [115, 45] on h5 "Support Inbox" at bounding box center [106, 49] width 82 height 13
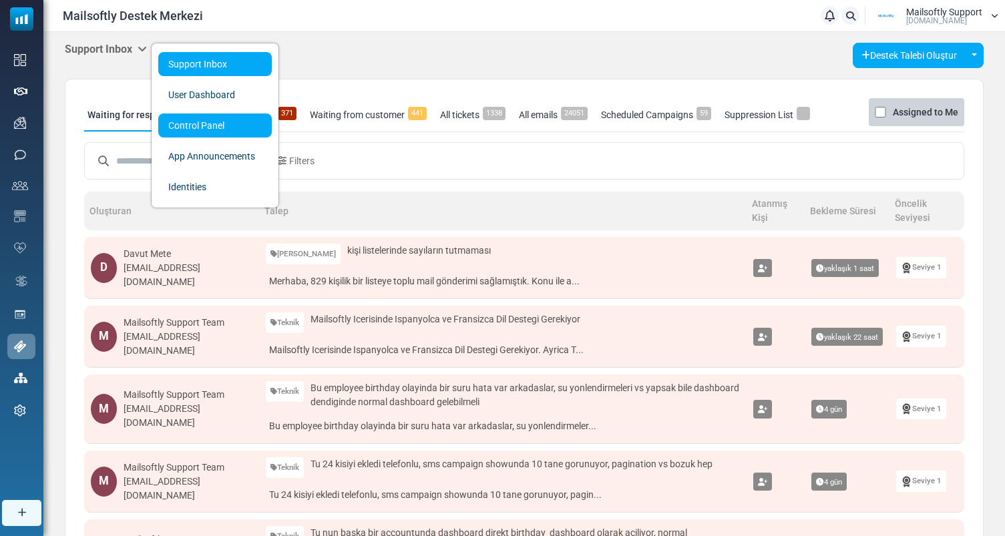
click at [182, 118] on link "Control Panel" at bounding box center [214, 125] width 113 height 24
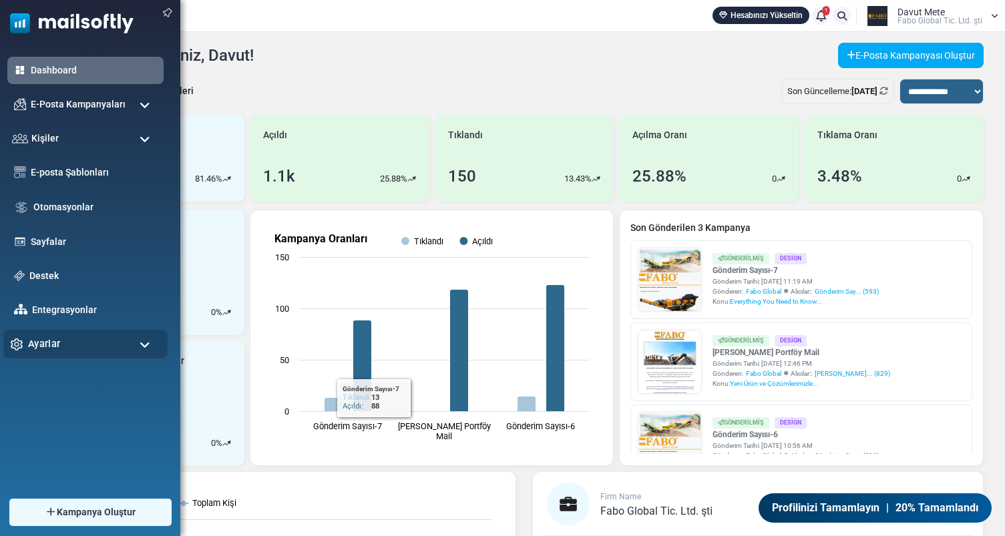
click at [112, 340] on div "Ayarlar" at bounding box center [85, 344] width 164 height 29
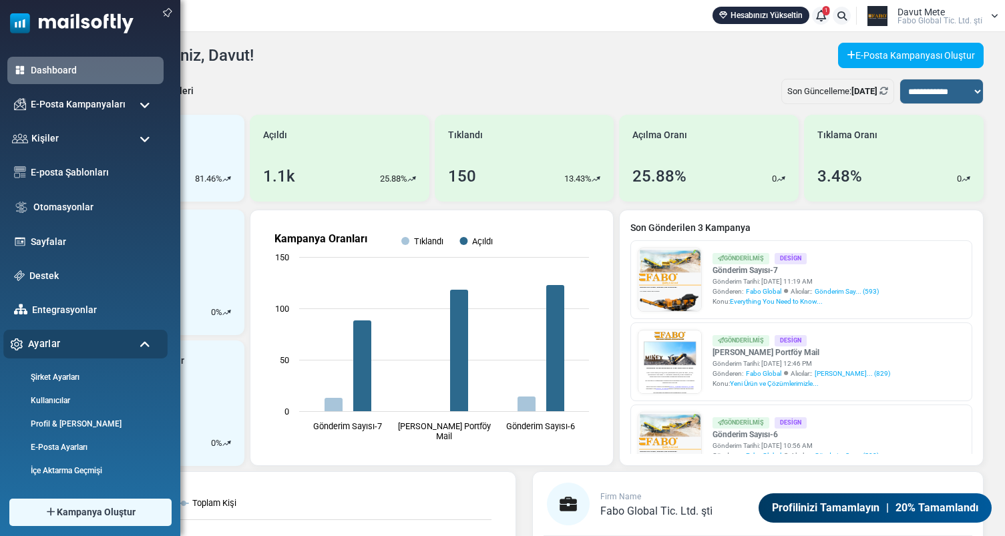
scroll to position [68, 0]
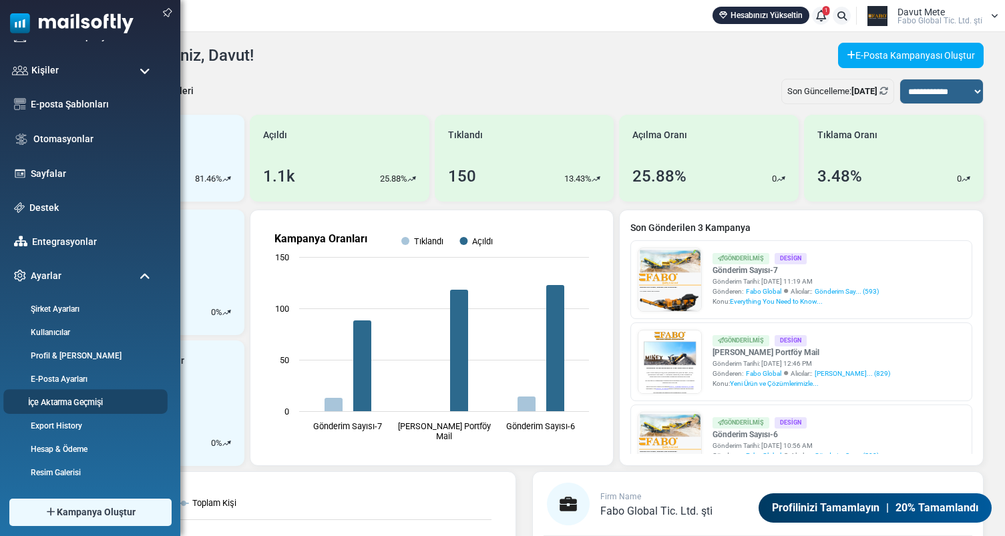
click at [61, 397] on link "İçe Aktarma Geçmişi" at bounding box center [83, 402] width 160 height 13
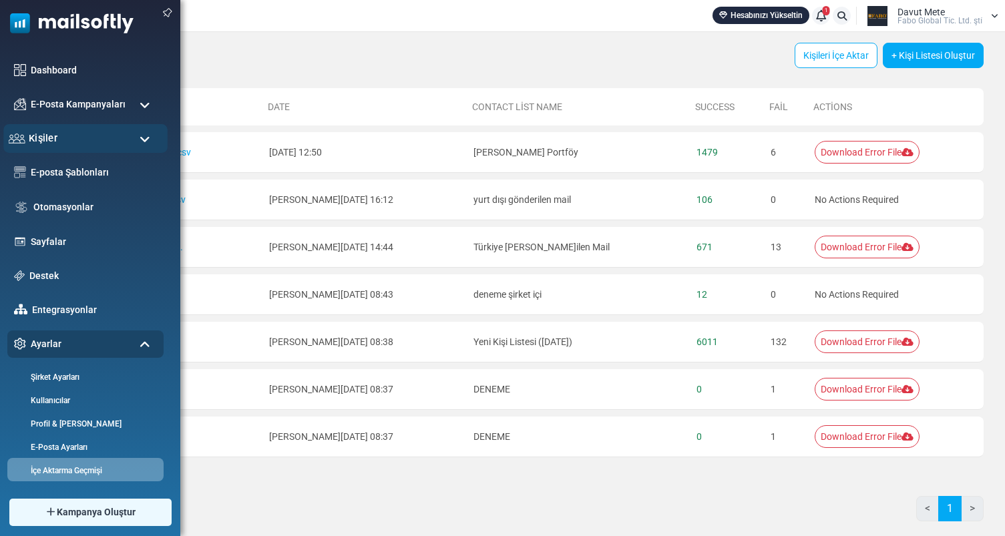
click at [77, 136] on div "Kişiler" at bounding box center [85, 138] width 164 height 29
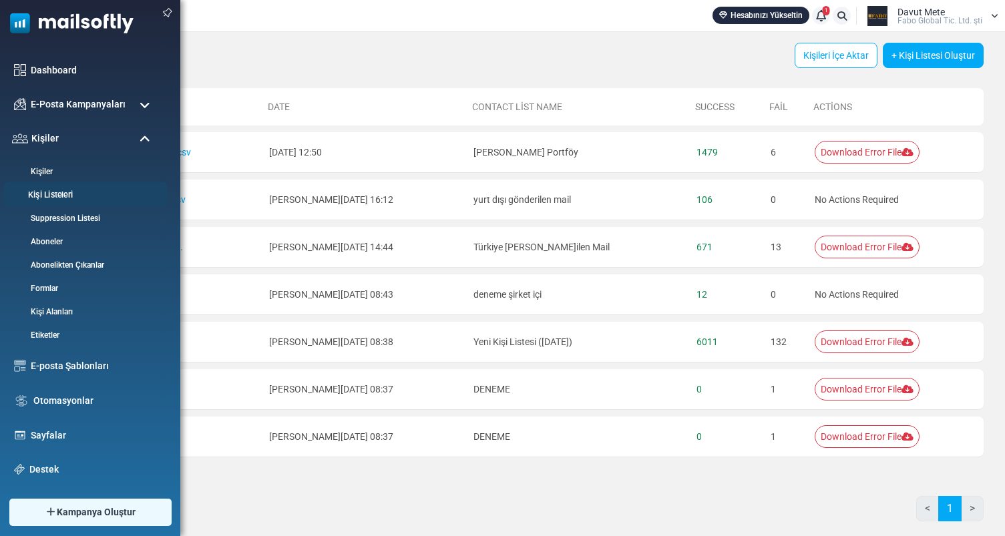
click at [62, 194] on link "Kişi Listeleri" at bounding box center [83, 195] width 160 height 13
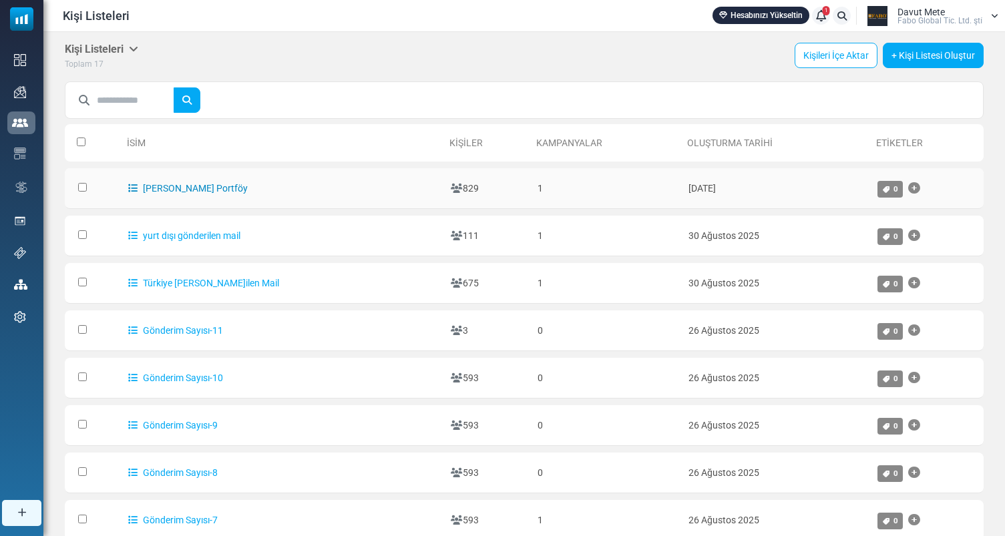
click at [200, 190] on link "[PERSON_NAME] Portföy" at bounding box center [187, 188] width 119 height 11
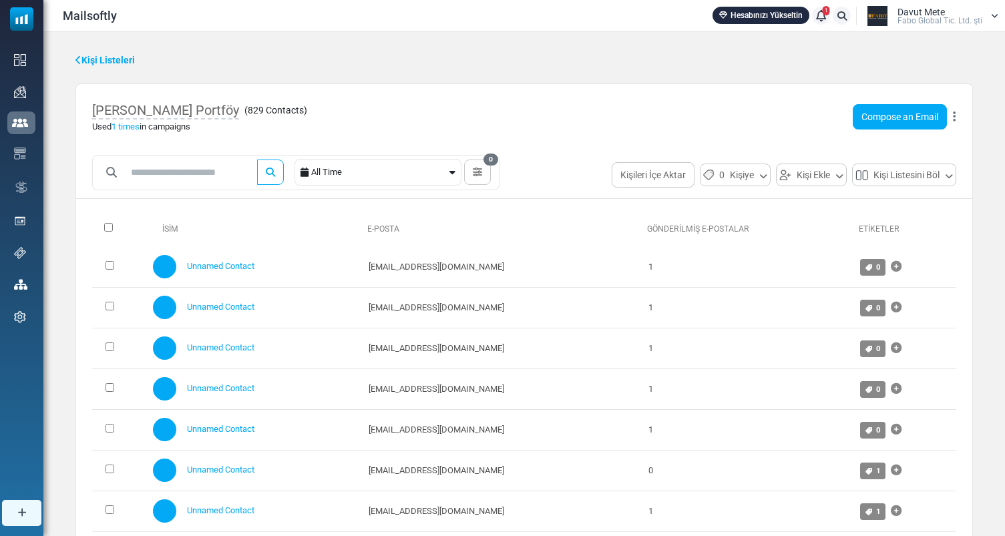
click at [390, 224] on link "E-Posta" at bounding box center [383, 228] width 32 height 9
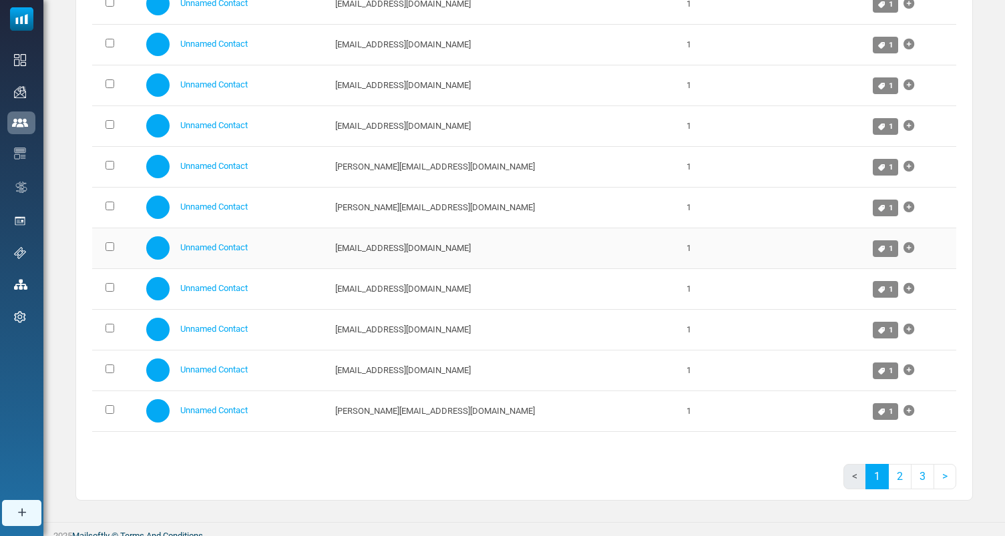
scroll to position [639, 0]
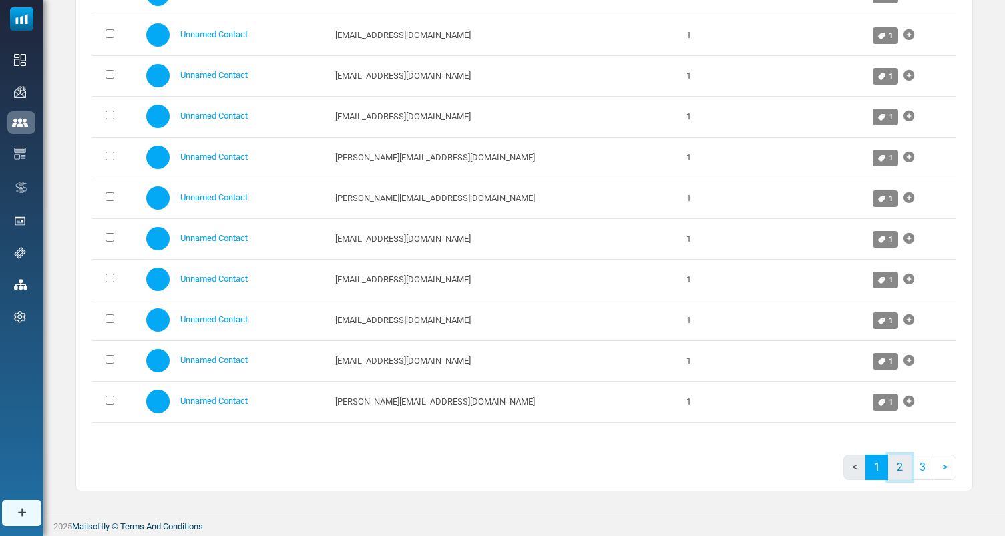
click at [903, 471] on link "2" at bounding box center [899, 467] width 23 height 25
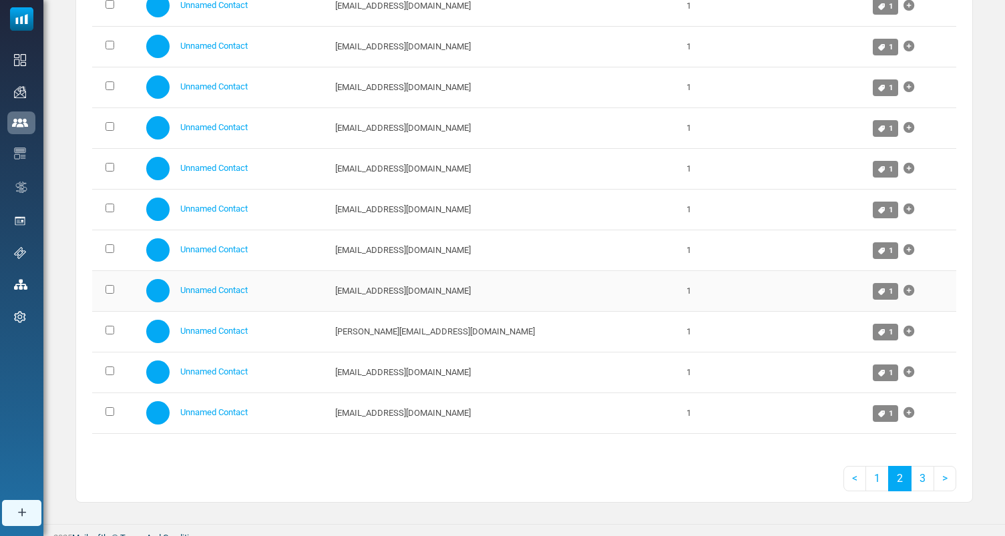
scroll to position [632, 0]
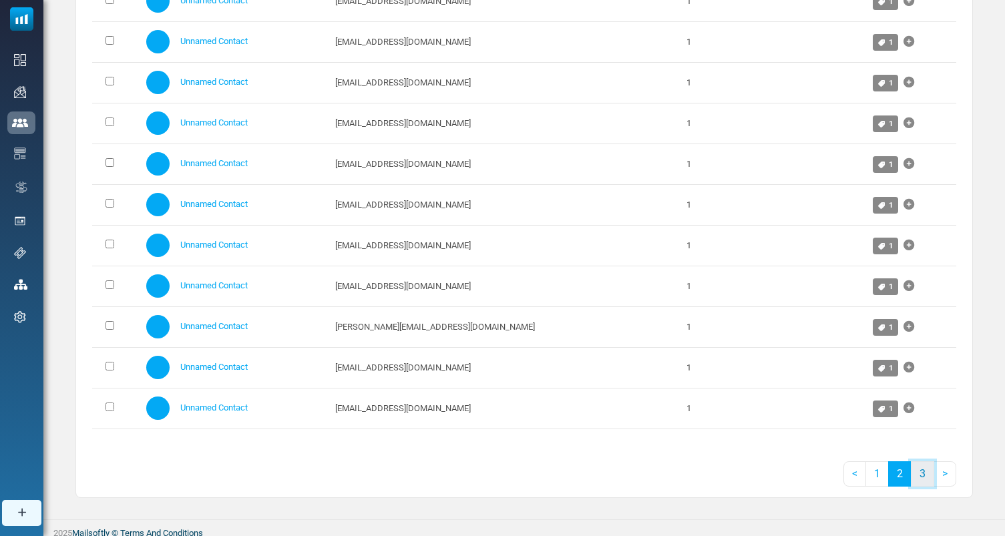
click at [919, 474] on link "3" at bounding box center [922, 473] width 23 height 25
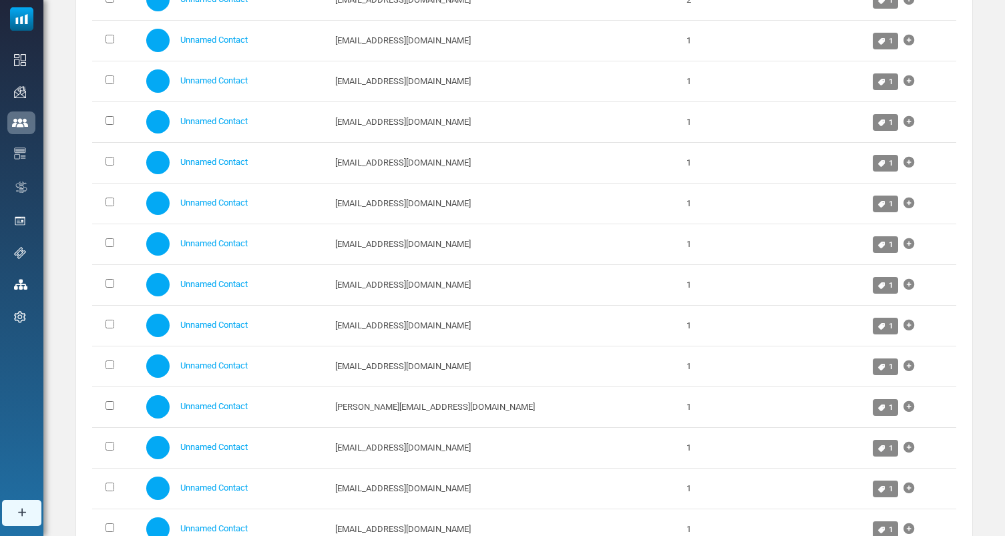
scroll to position [639, 0]
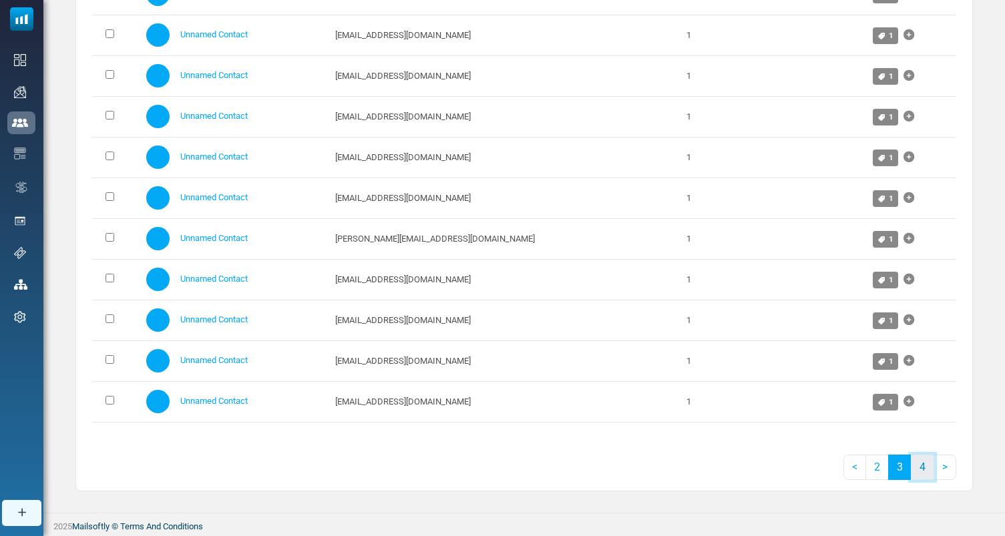
click at [920, 466] on link "4" at bounding box center [922, 467] width 23 height 25
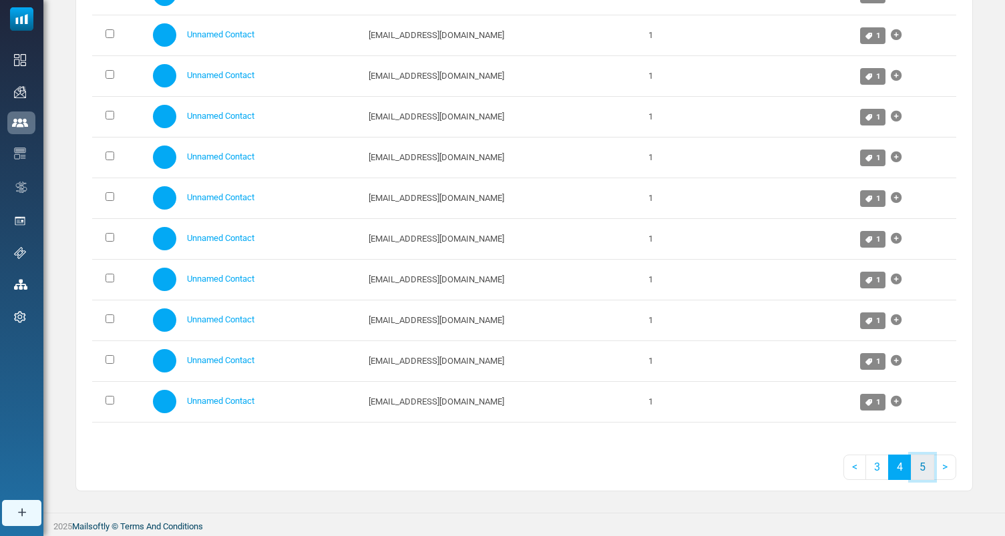
click at [929, 467] on link "5" at bounding box center [922, 467] width 23 height 25
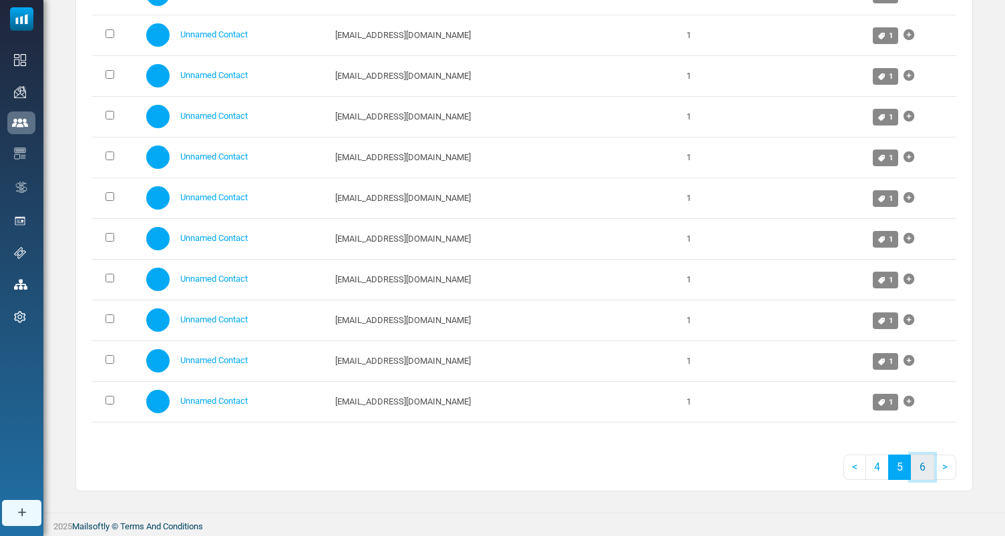
click at [921, 461] on link "6" at bounding box center [922, 467] width 23 height 25
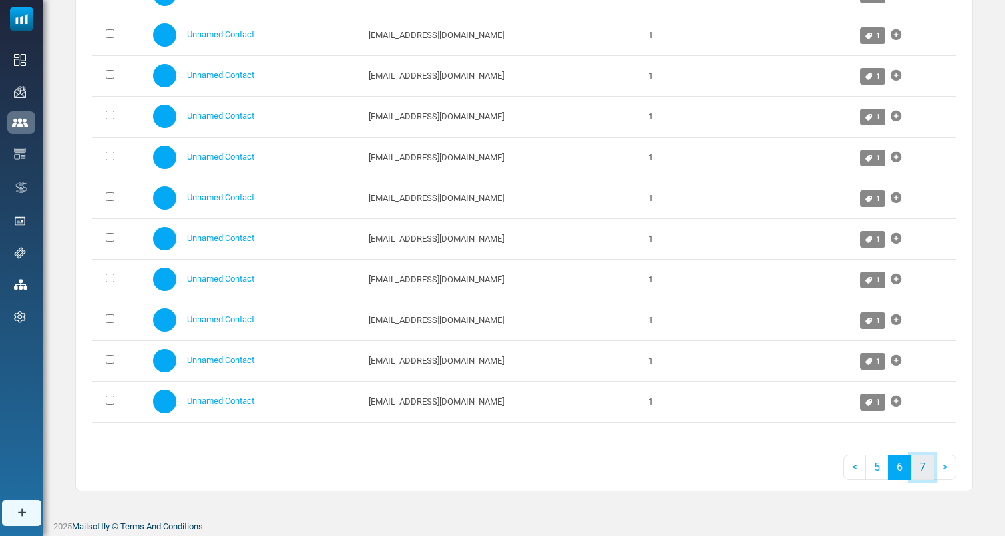
click at [913, 471] on link "7" at bounding box center [922, 467] width 23 height 25
click at [921, 473] on link "8" at bounding box center [922, 467] width 23 height 25
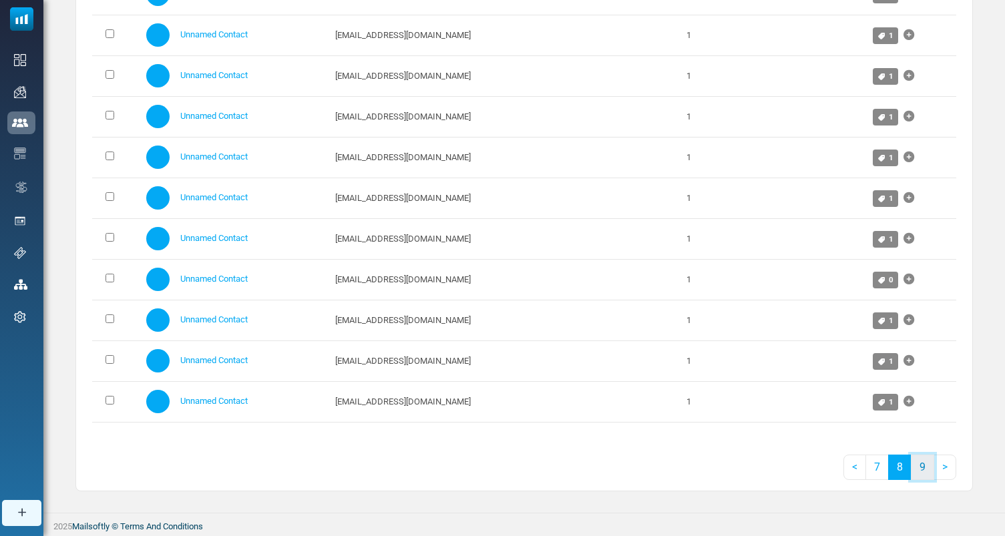
click at [925, 467] on link "9" at bounding box center [922, 467] width 23 height 25
click at [915, 467] on link "10" at bounding box center [919, 467] width 29 height 25
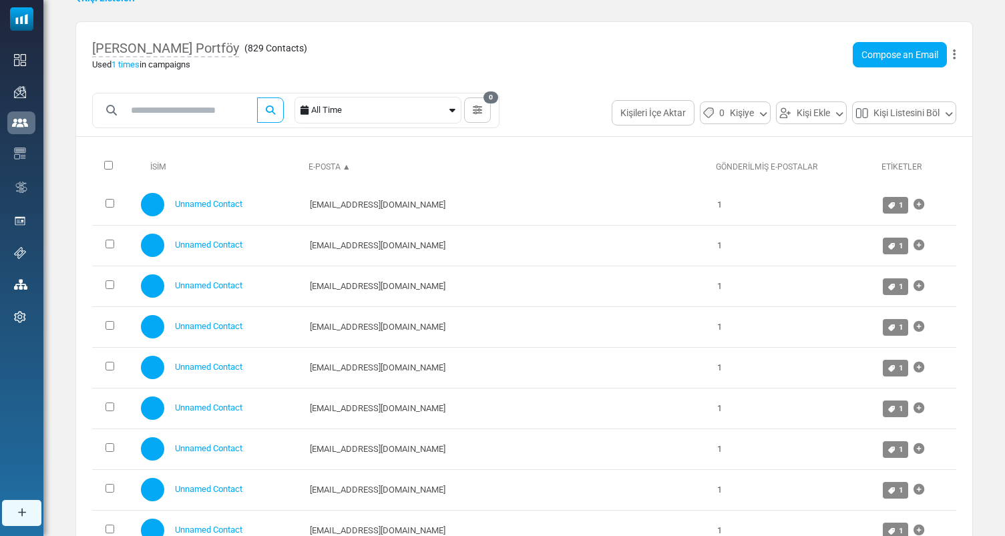
scroll to position [22, 0]
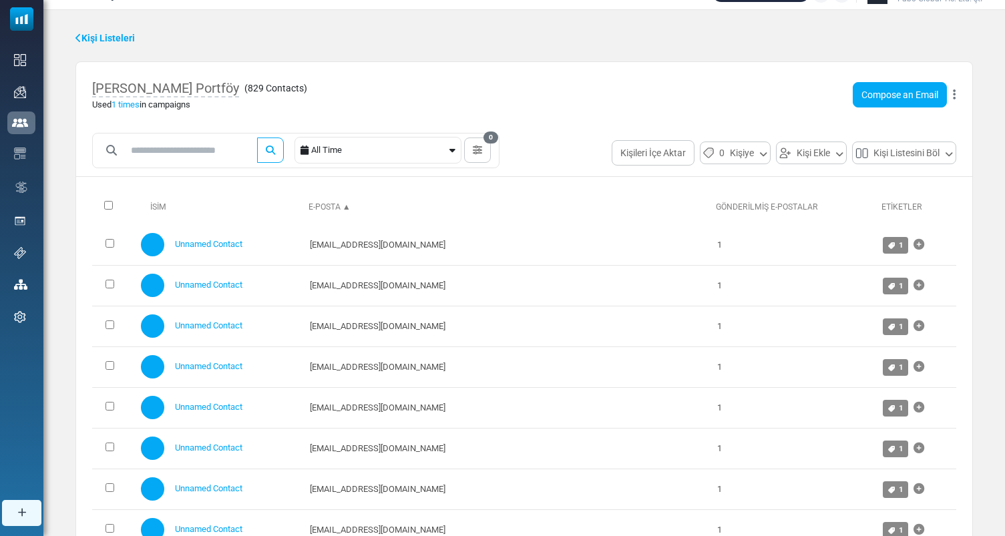
click at [350, 204] on link "E-Posta ▲" at bounding box center [329, 206] width 42 height 9
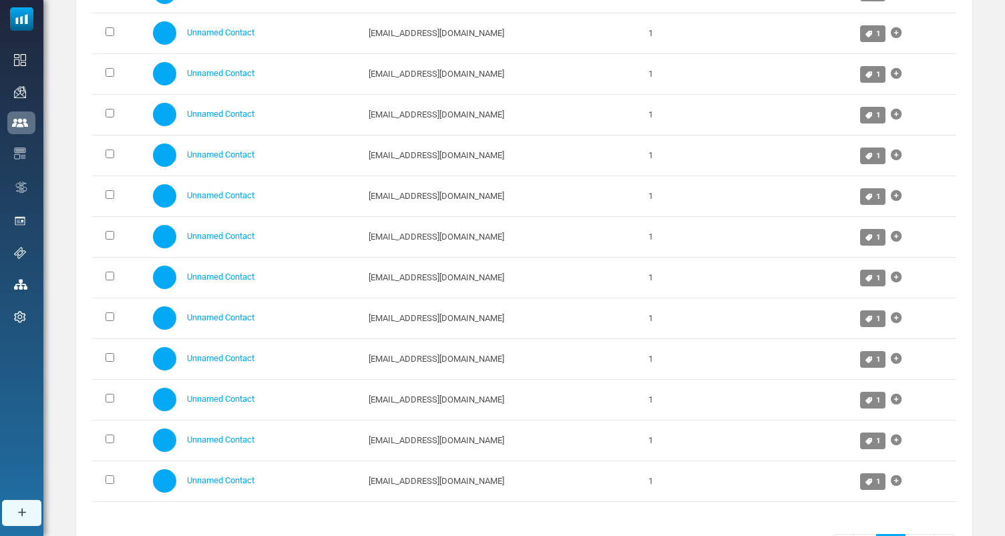
scroll to position [639, 0]
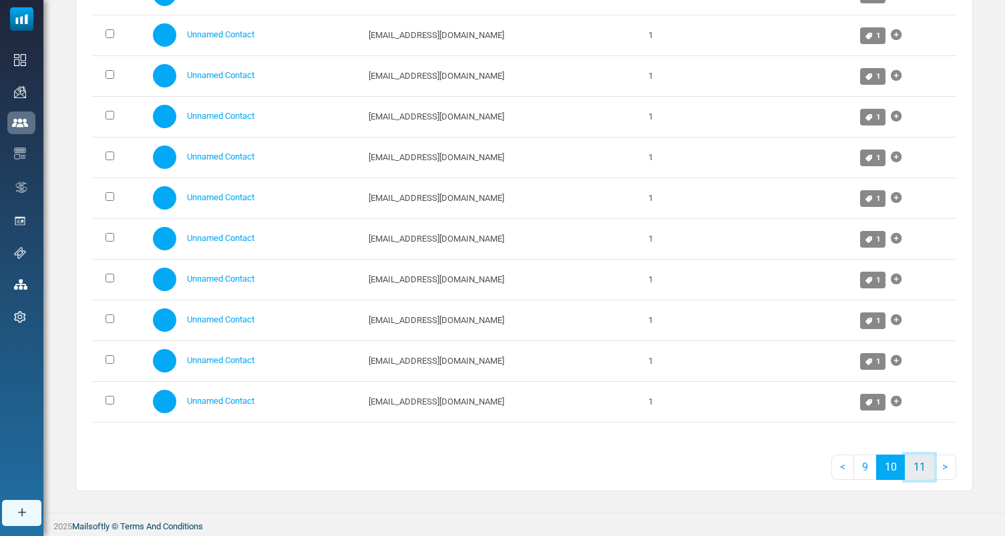
click at [915, 465] on link "11" at bounding box center [919, 467] width 29 height 25
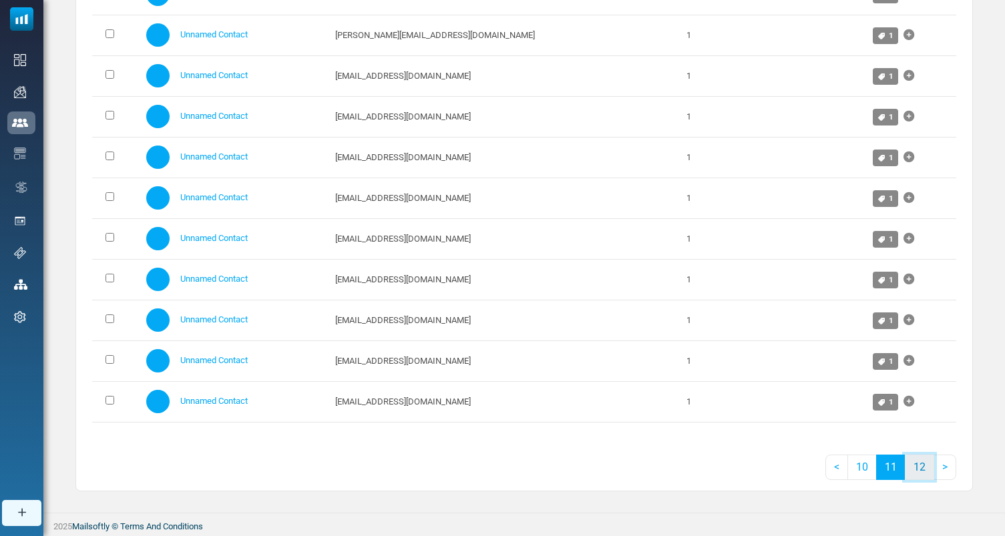
click at [921, 468] on link "12" at bounding box center [919, 467] width 29 height 25
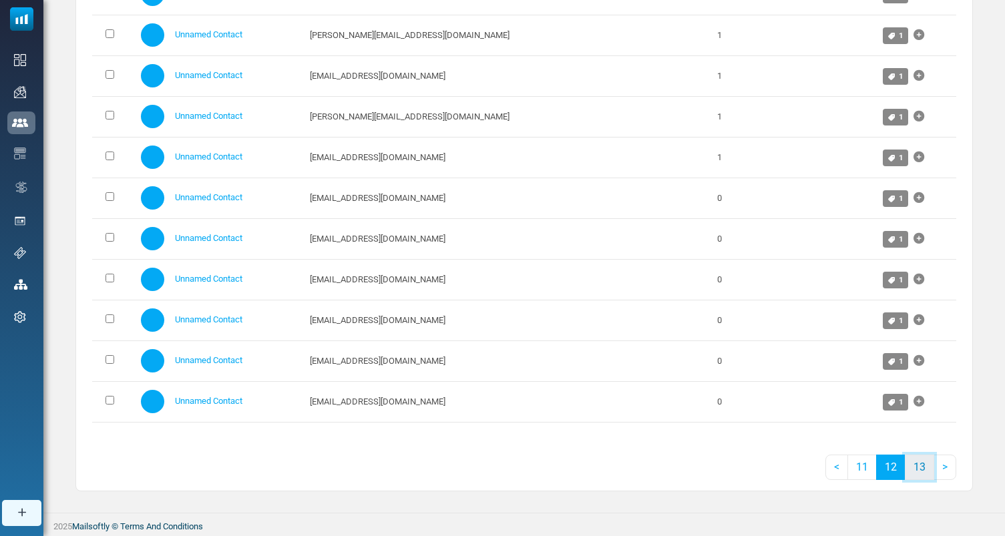
click at [915, 466] on link "13" at bounding box center [919, 467] width 29 height 25
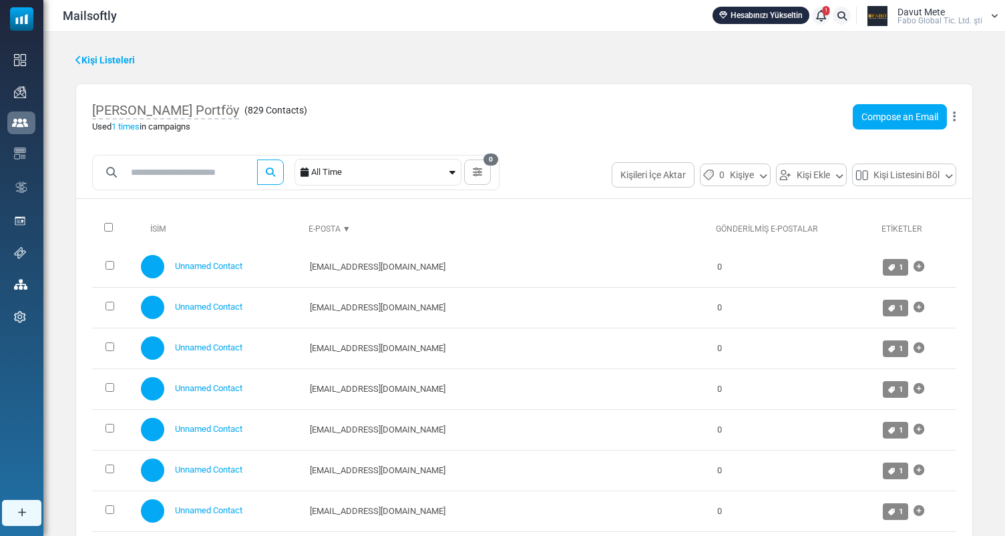
scroll to position [2, 0]
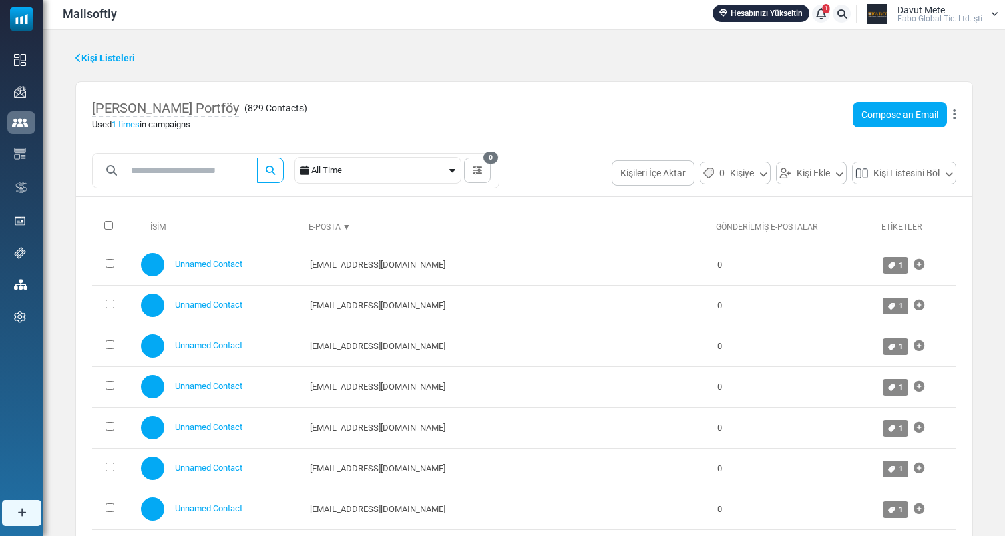
click at [943, 5] on span "Davut Mete" at bounding box center [920, 9] width 47 height 9
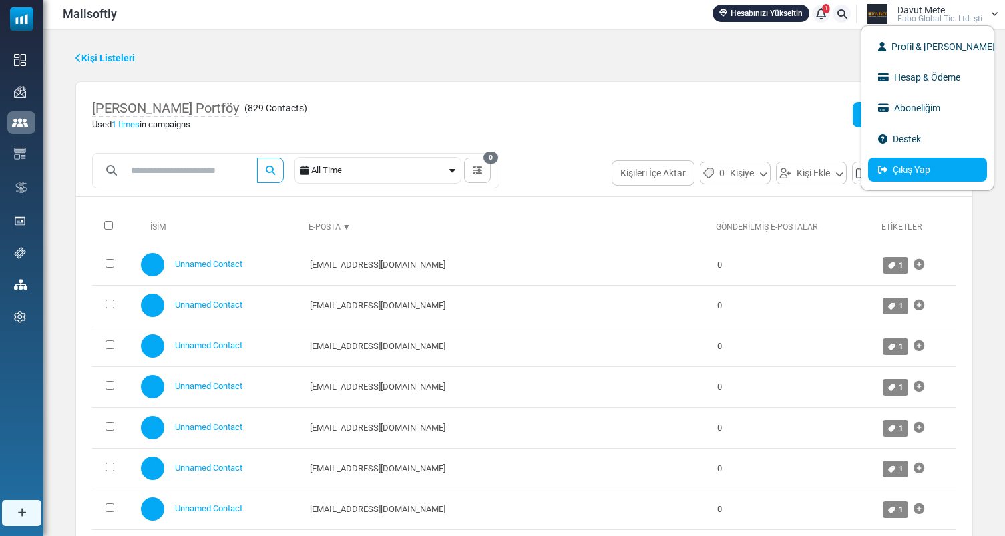
click at [935, 169] on link "Çıkış Yap" at bounding box center [927, 170] width 119 height 24
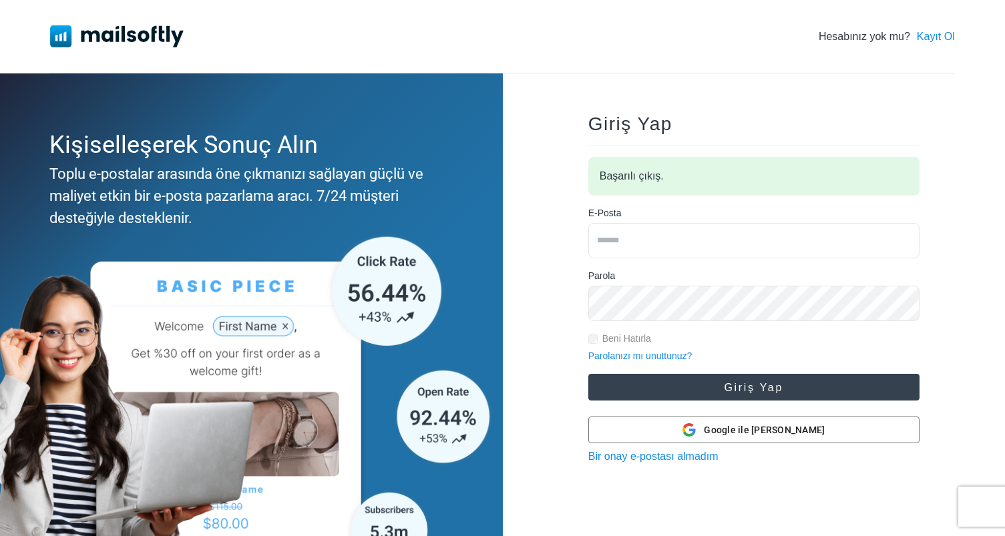
type input "**********"
click at [794, 381] on button "Giriş Yap" at bounding box center [753, 387] width 331 height 27
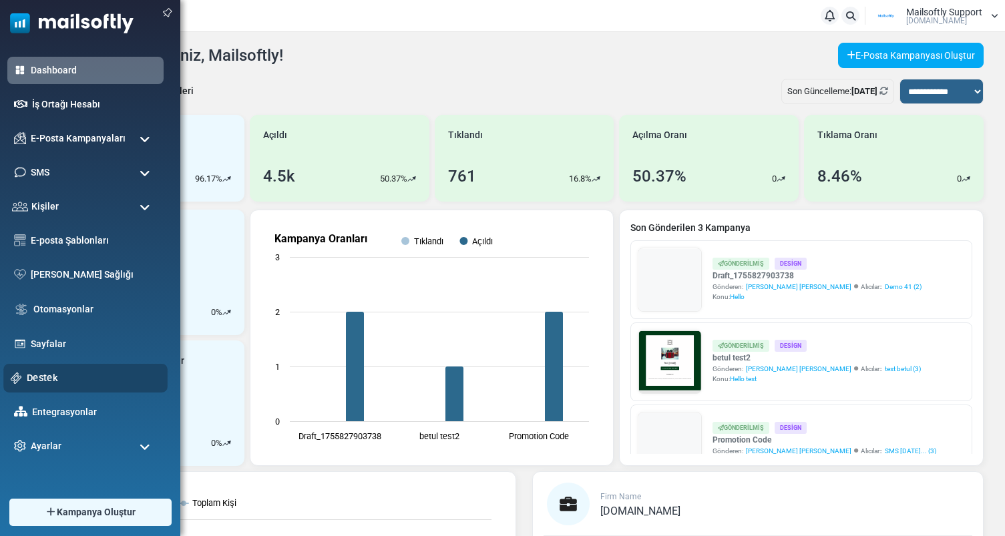
click at [46, 376] on link "Destek" at bounding box center [94, 377] width 134 height 15
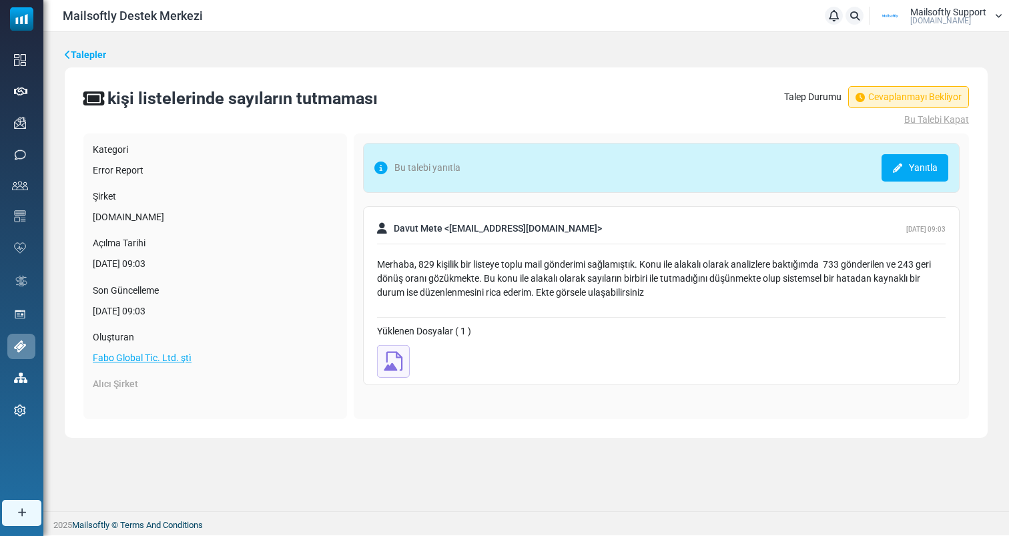
click at [917, 174] on link "Yanıtla" at bounding box center [915, 167] width 67 height 27
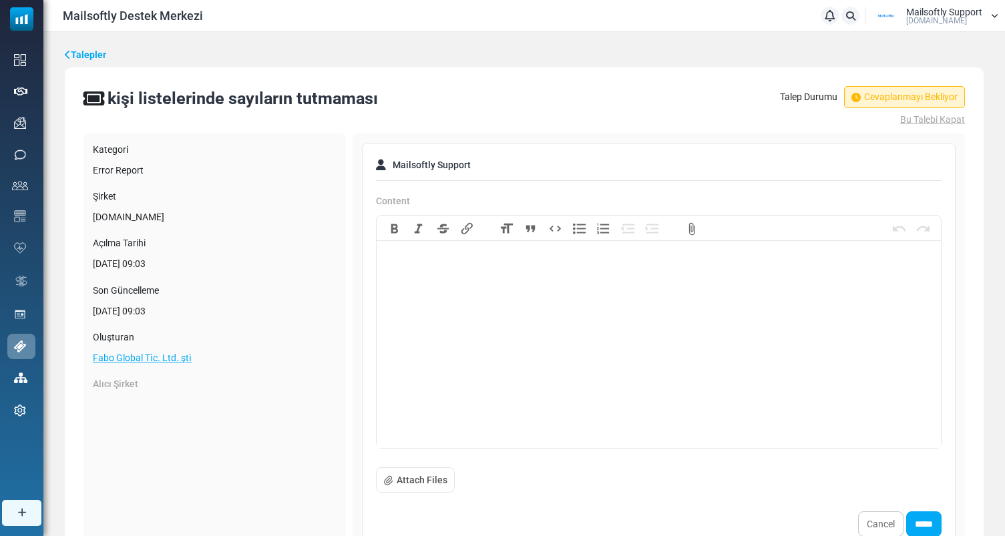
click at [598, 290] on trix-editor at bounding box center [658, 348] width 564 height 200
paste trix-editor "**********"
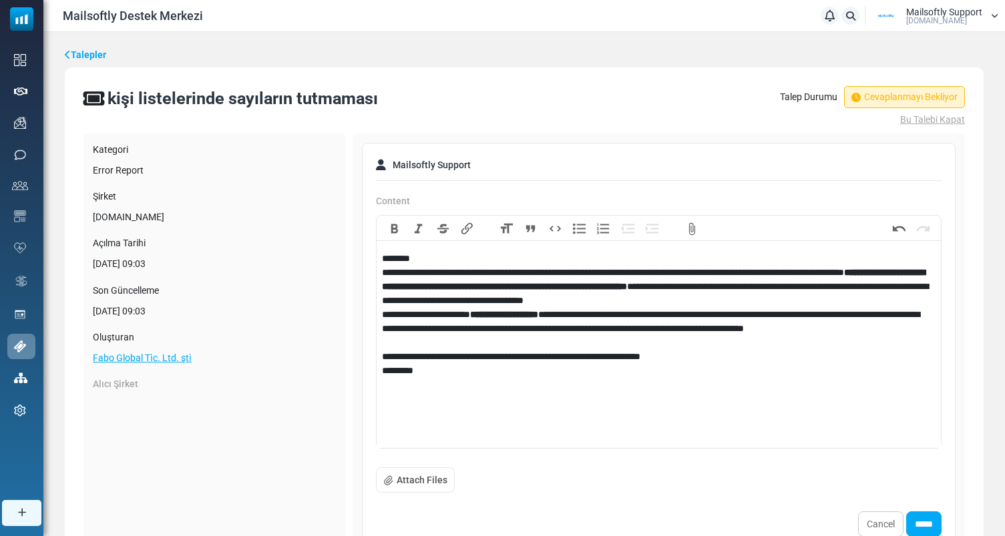
click at [459, 342] on div "**********" at bounding box center [658, 329] width 553 height 42
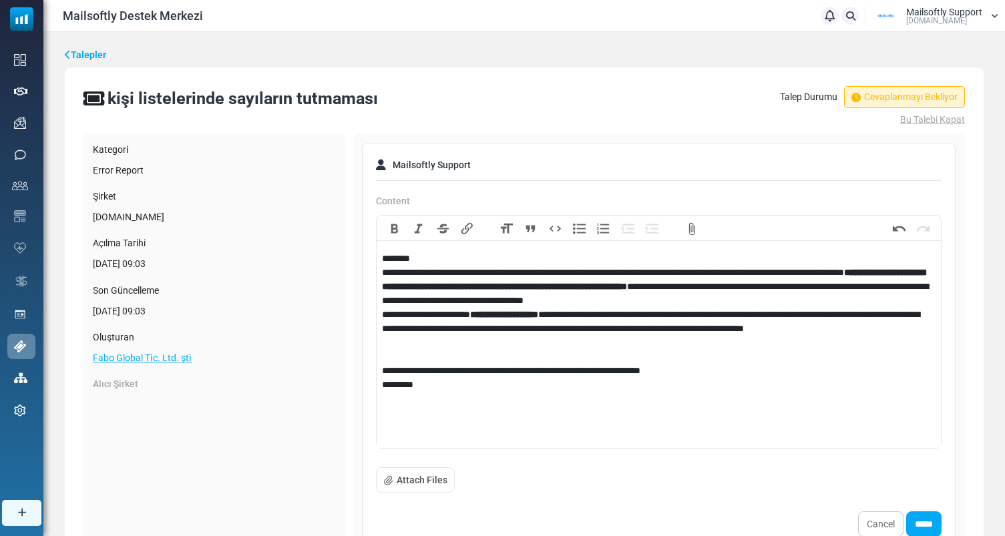
click at [450, 262] on div "********" at bounding box center [658, 259] width 553 height 14
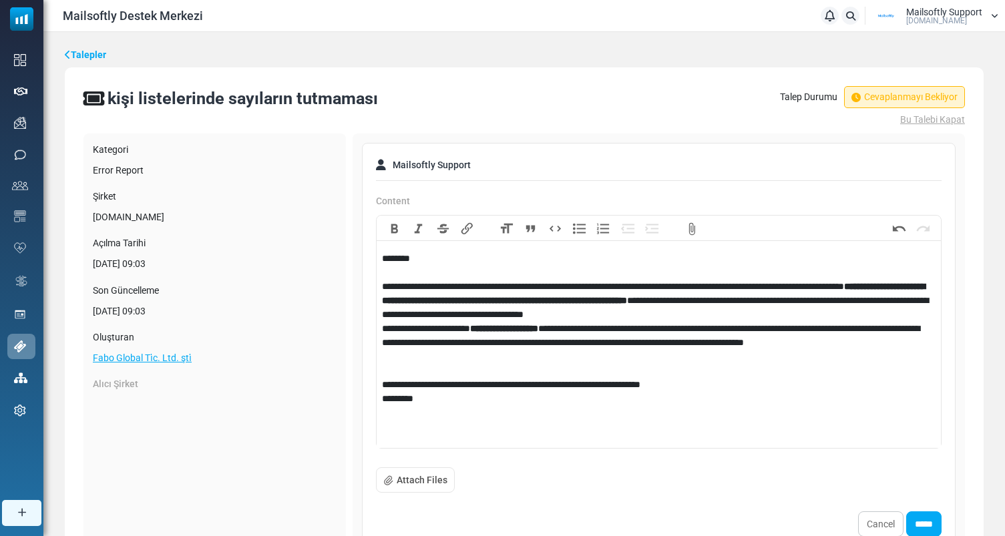
click at [835, 312] on div "**********" at bounding box center [658, 301] width 553 height 42
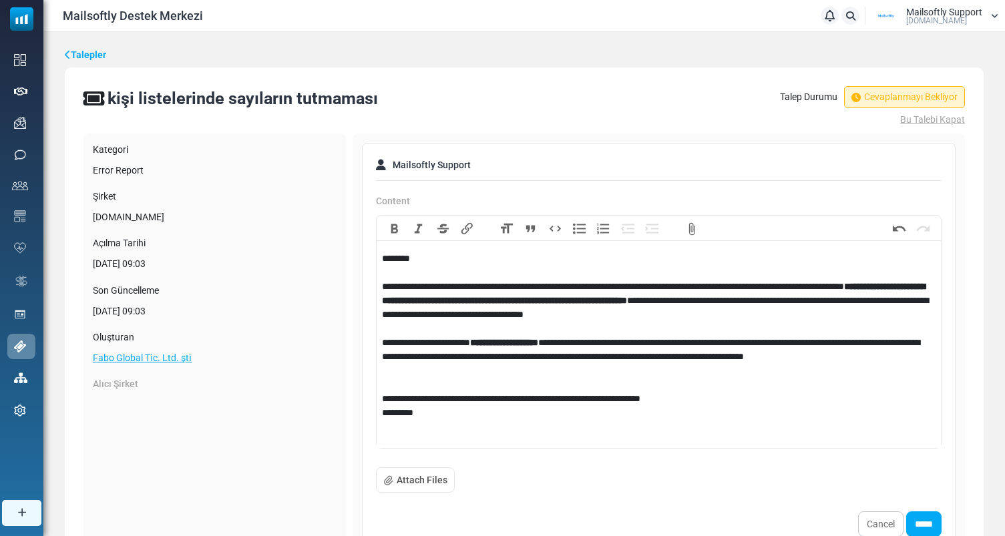
click at [492, 412] on div "*********" at bounding box center [658, 413] width 553 height 14
type trix-editor "**********"
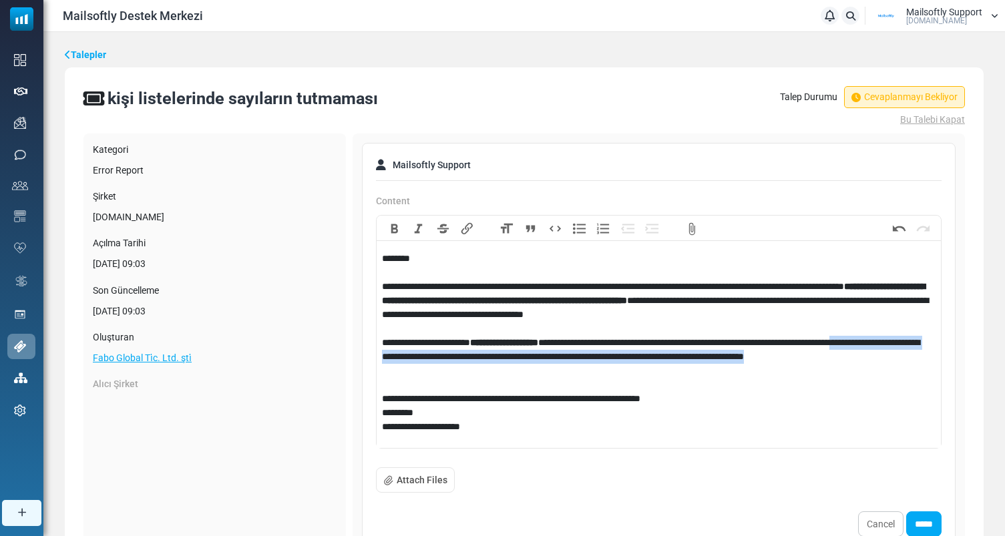
drag, startPoint x: 444, startPoint y: 370, endPoint x: 397, endPoint y: 353, distance: 49.8
click at [397, 353] on div "**********" at bounding box center [658, 364] width 553 height 56
click at [421, 369] on div "**********" at bounding box center [658, 364] width 553 height 56
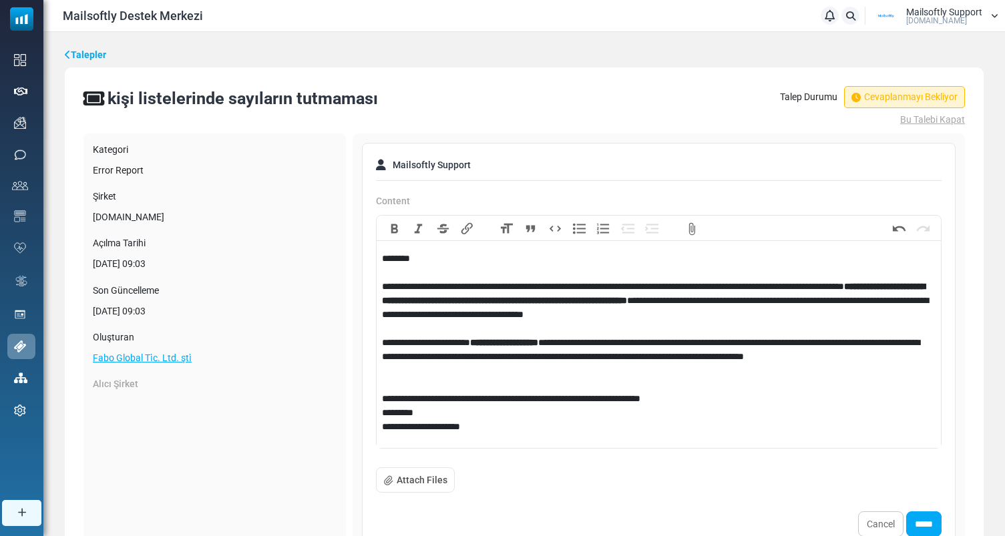
click at [577, 383] on div "**********" at bounding box center [658, 364] width 553 height 56
drag, startPoint x: 470, startPoint y: 323, endPoint x: 585, endPoint y: 322, distance: 114.8
click at [585, 322] on div "**********" at bounding box center [658, 308] width 553 height 56
drag, startPoint x: 625, startPoint y: 312, endPoint x: 491, endPoint y: 312, distance: 134.2
click at [491, 312] on div "**********" at bounding box center [658, 308] width 553 height 56
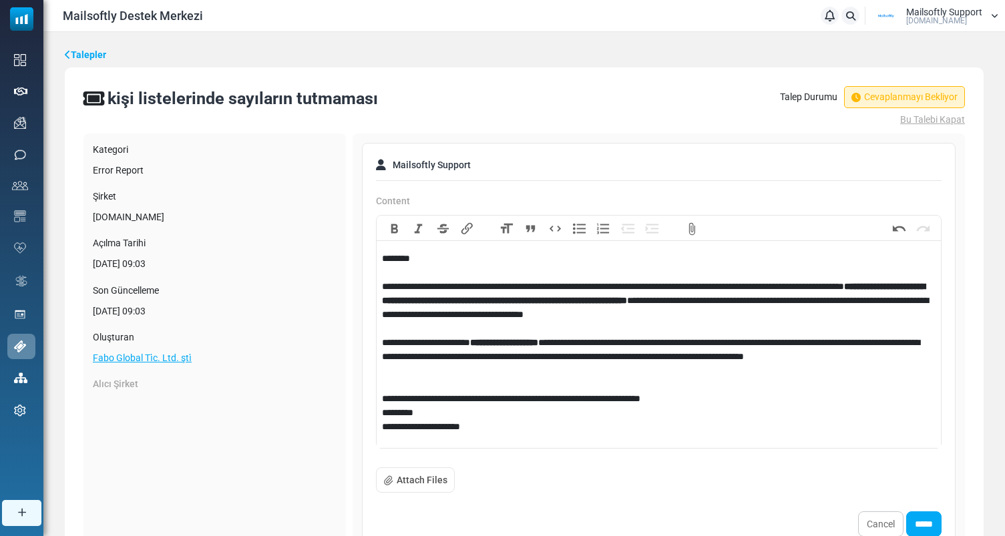
click at [474, 320] on div "**********" at bounding box center [658, 308] width 553 height 56
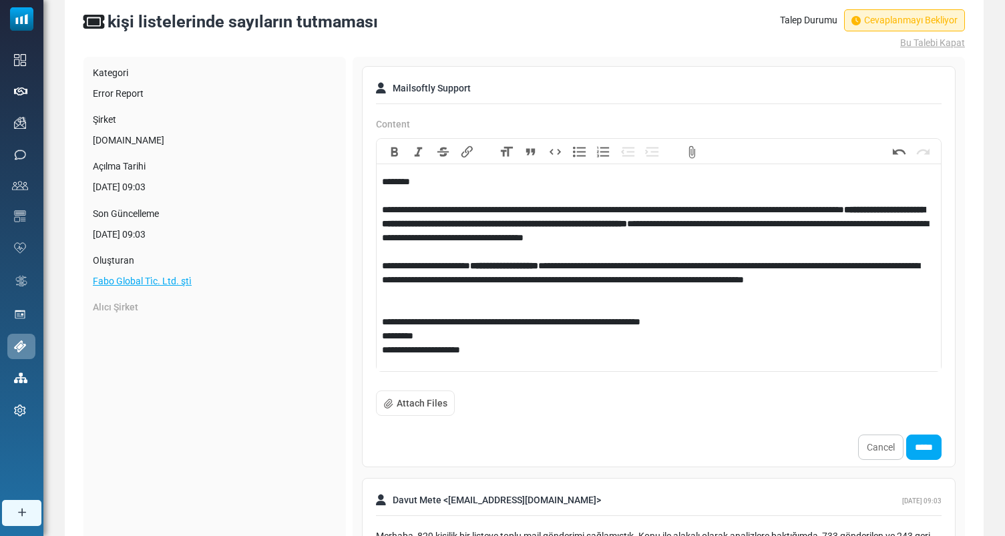
scroll to position [81, 0]
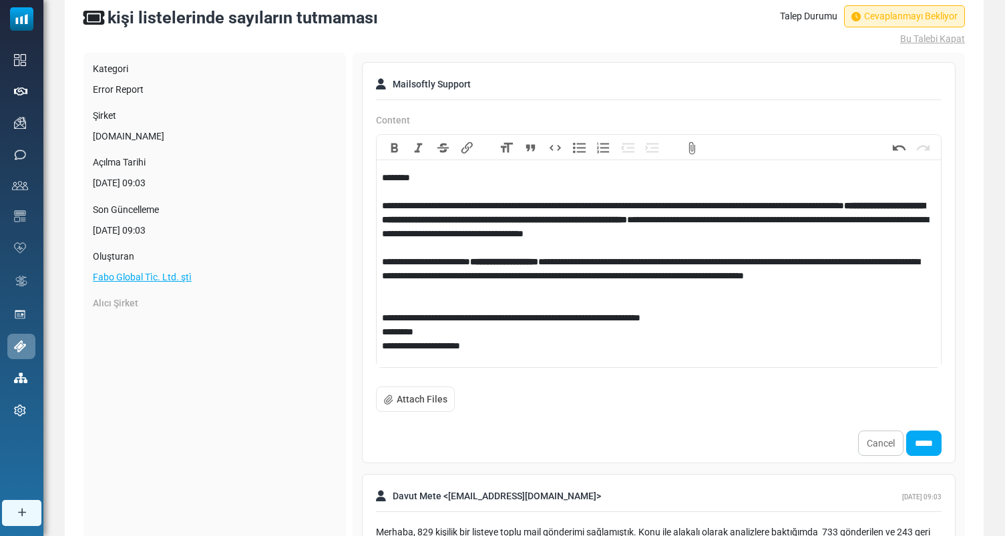
click at [734, 316] on div "**********" at bounding box center [658, 318] width 553 height 14
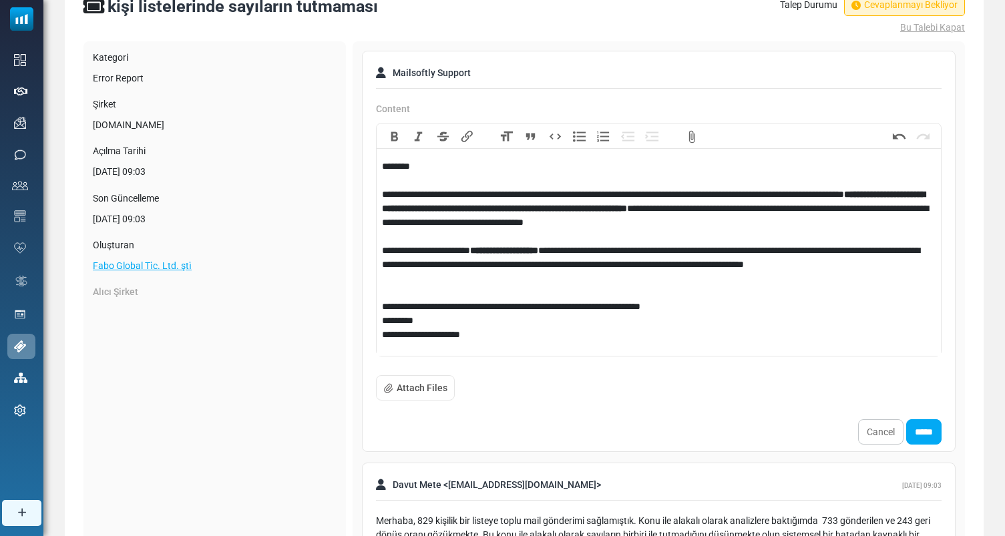
scroll to position [95, 0]
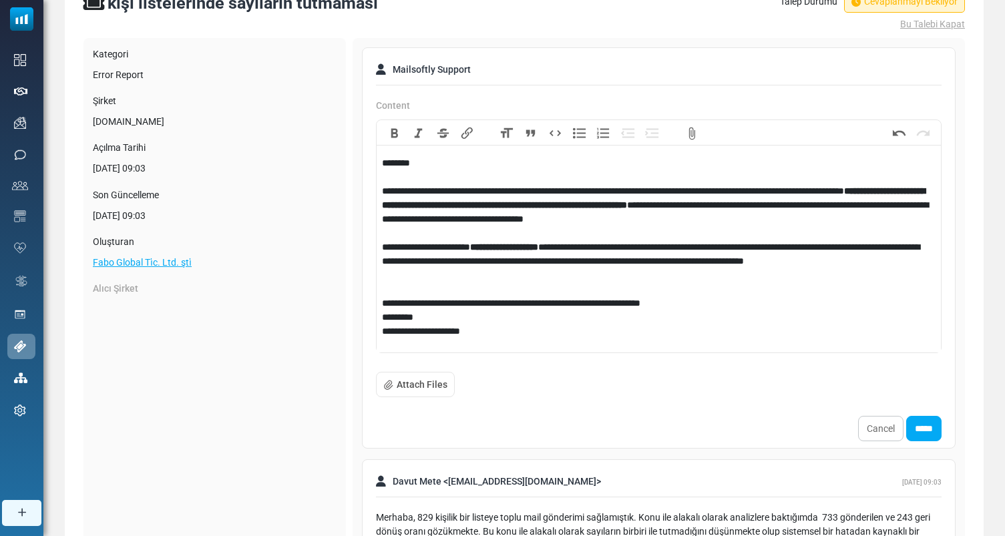
click at [751, 294] on div "**********" at bounding box center [658, 268] width 553 height 56
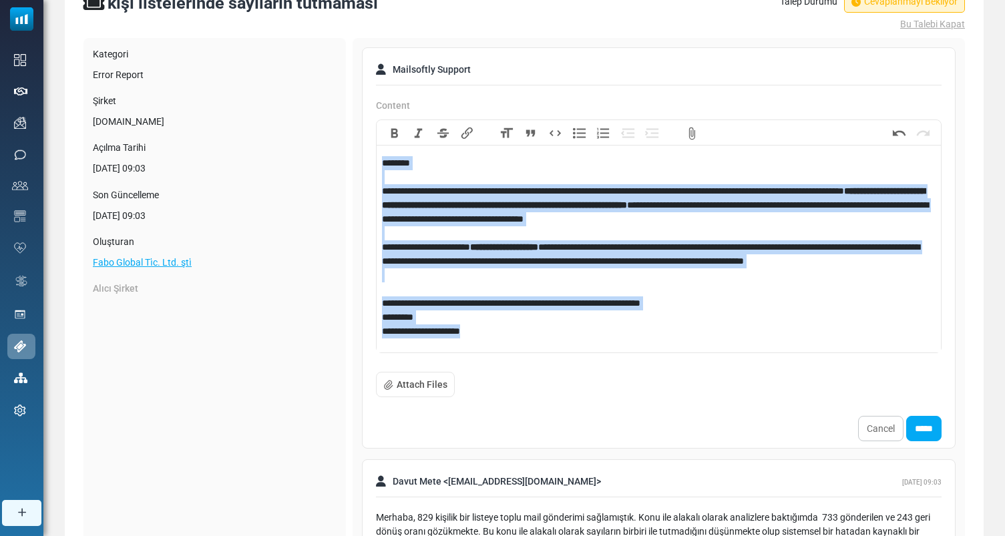
copy trix-editor "**********"
click at [920, 425] on input "*****" at bounding box center [923, 428] width 35 height 25
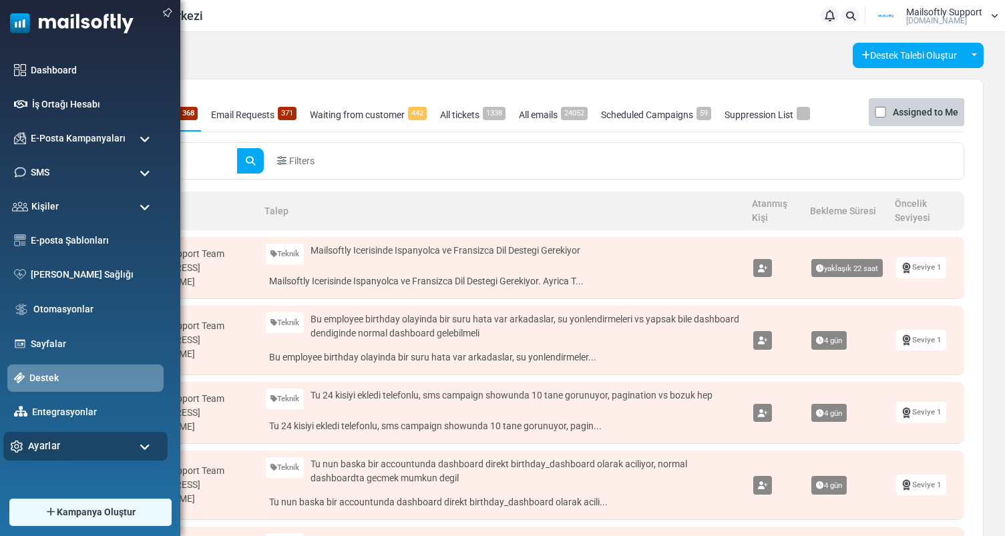
click at [95, 447] on div "Ayarlar" at bounding box center [85, 446] width 164 height 29
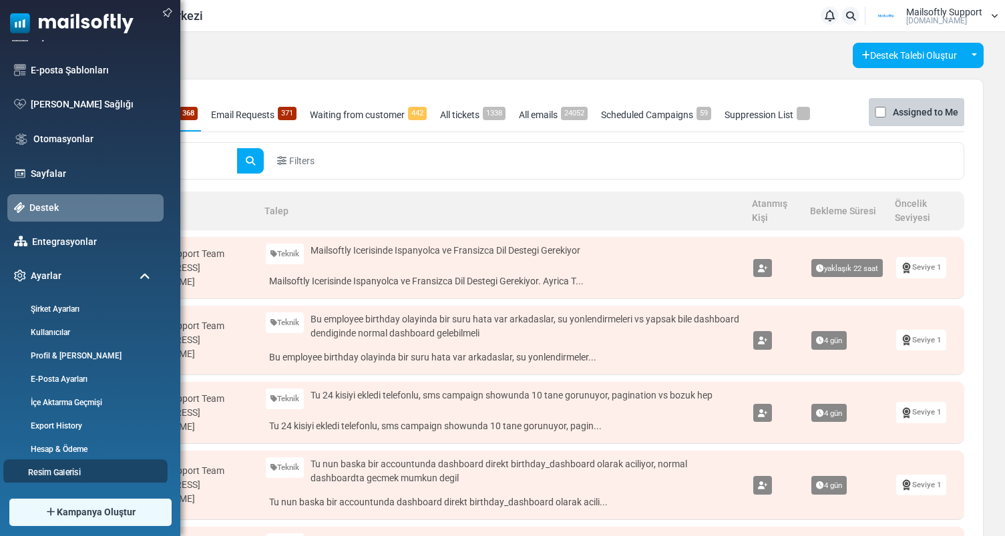
click at [79, 473] on link "Resim Galerisi" at bounding box center [83, 472] width 160 height 13
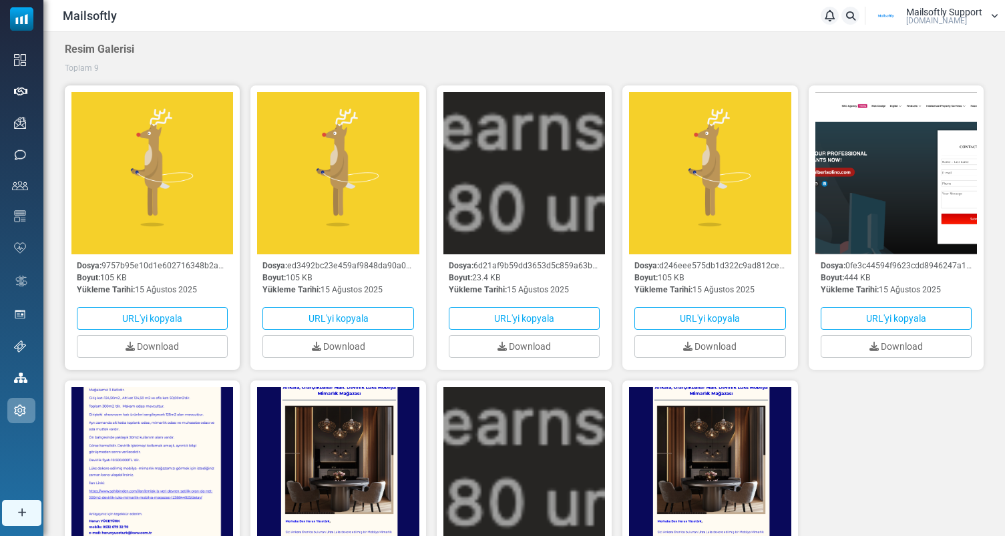
click at [199, 206] on img at bounding box center [152, 173] width 162 height 162
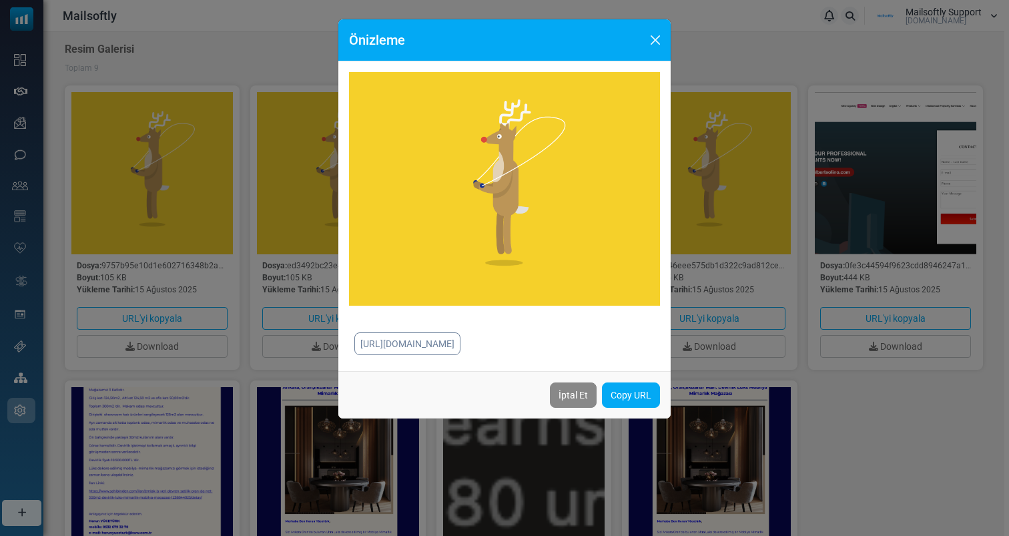
click at [631, 408] on button "Copy URL [URL][DOMAIN_NAME]" at bounding box center [631, 395] width 58 height 25
click at [275, 315] on div "Önizleme [URL][DOMAIN_NAME] İptal Et Copy URL [URL][DOMAIN_NAME]" at bounding box center [504, 268] width 1009 height 536
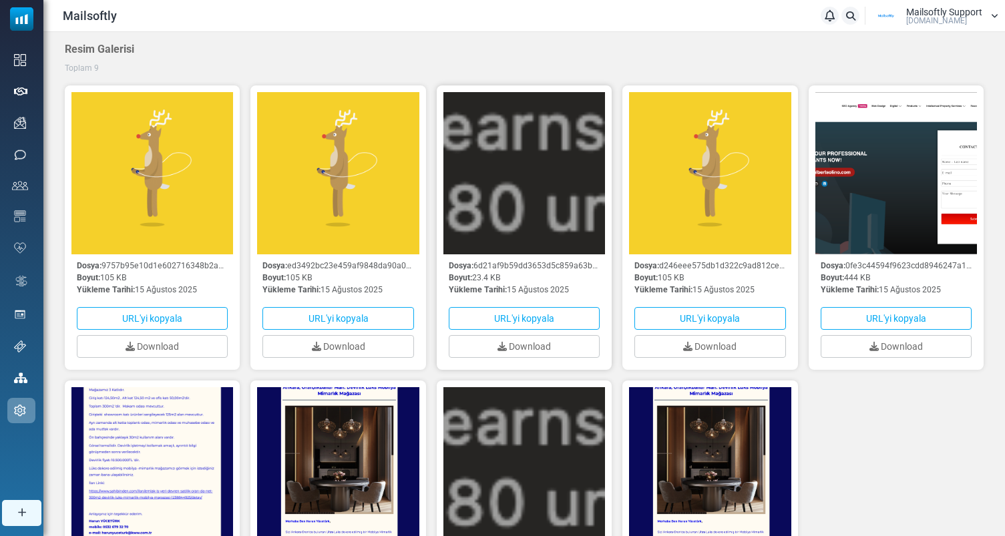
click at [543, 240] on img at bounding box center [524, 173] width 162 height 162
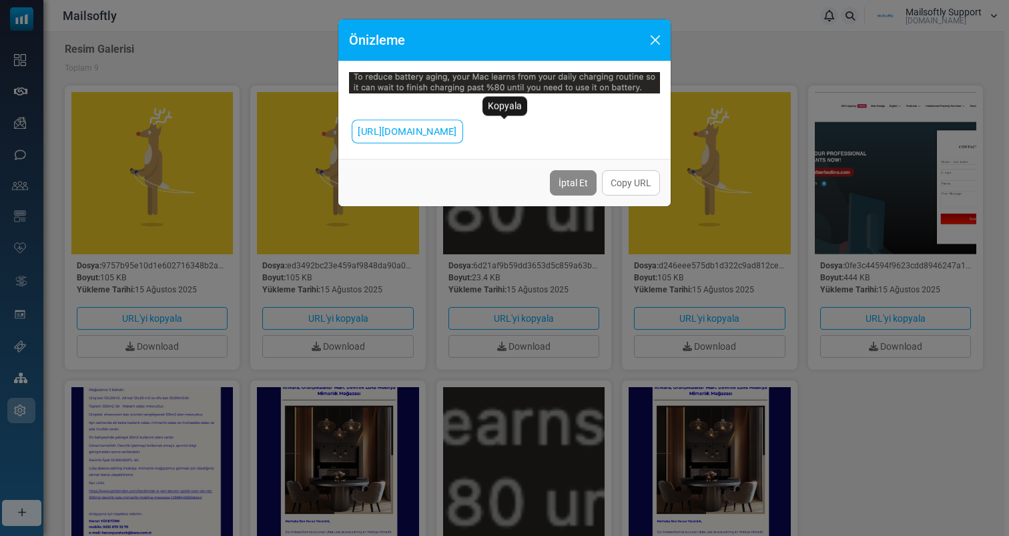
click at [457, 140] on span "[URL][DOMAIN_NAME]" at bounding box center [407, 131] width 99 height 17
click at [389, 256] on div "Önizleme [URL][DOMAIN_NAME] İptal Et Copy URL [URL][DOMAIN_NAME]" at bounding box center [504, 268] width 1009 height 536
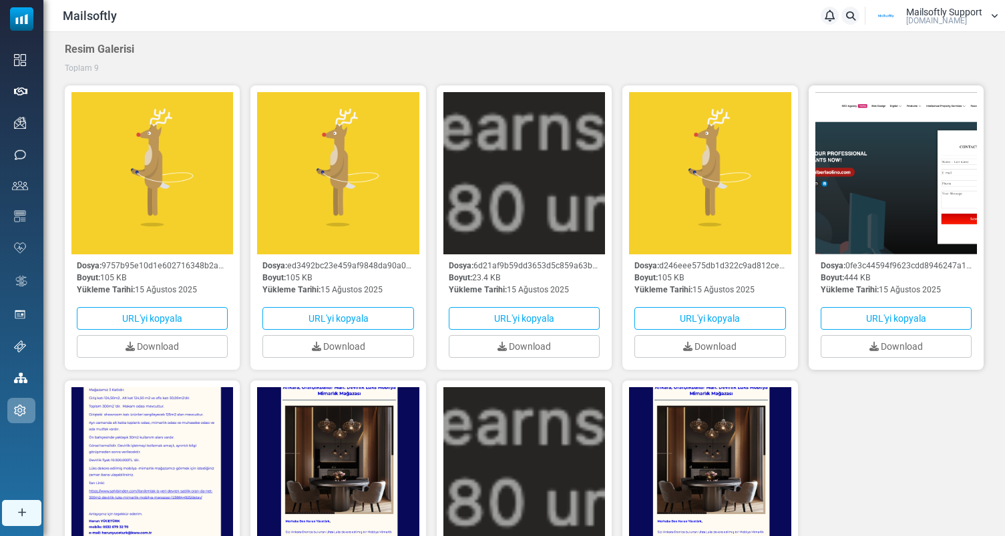
click at [904, 192] on img at bounding box center [896, 173] width 162 height 162
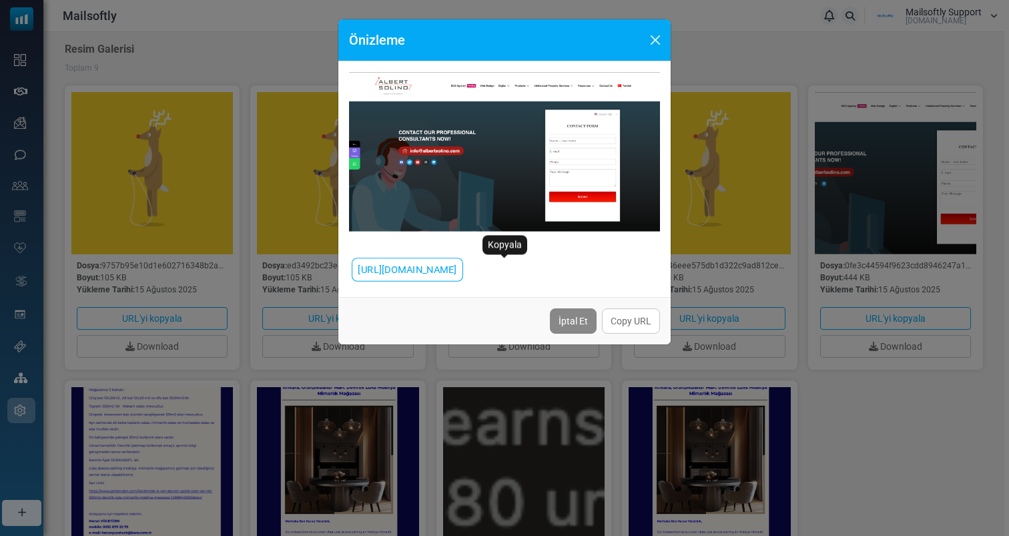
click at [463, 282] on span "[URL][DOMAIN_NAME]" at bounding box center [407, 270] width 111 height 24
click at [728, 445] on div "Önizleme [URL][DOMAIN_NAME] İptal Et Copy URL [URL][DOMAIN_NAME]" at bounding box center [504, 268] width 1009 height 536
